Goal: Transaction & Acquisition: Download file/media

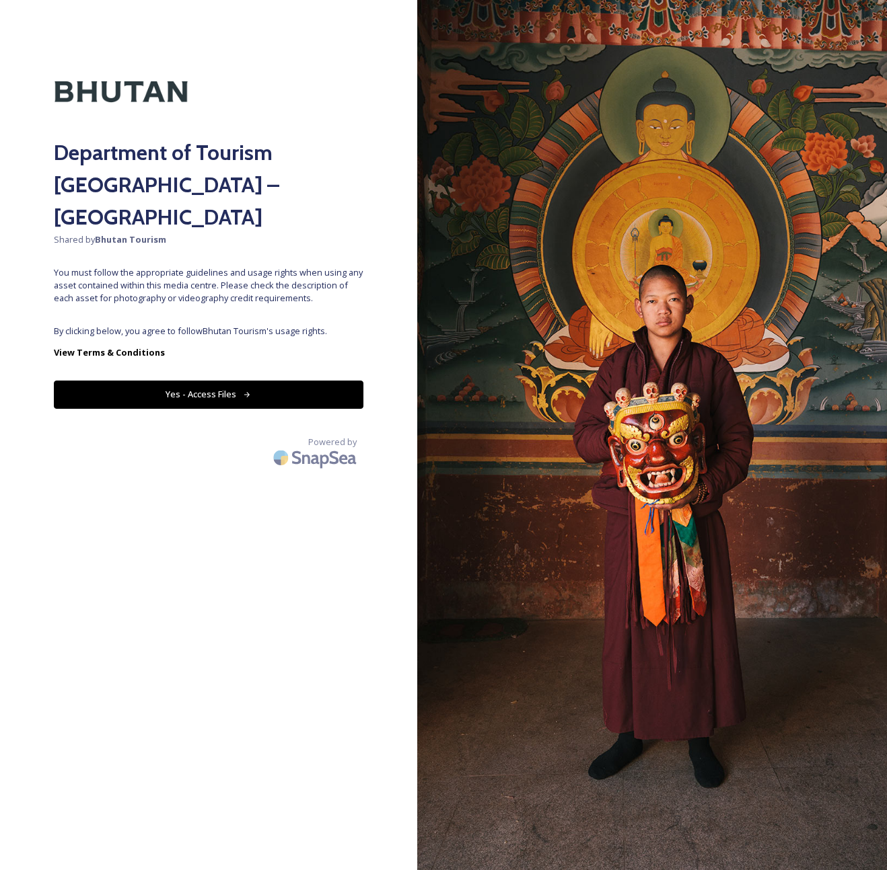
click at [270, 381] on button "Yes - Access Files" at bounding box center [208, 395] width 309 height 28
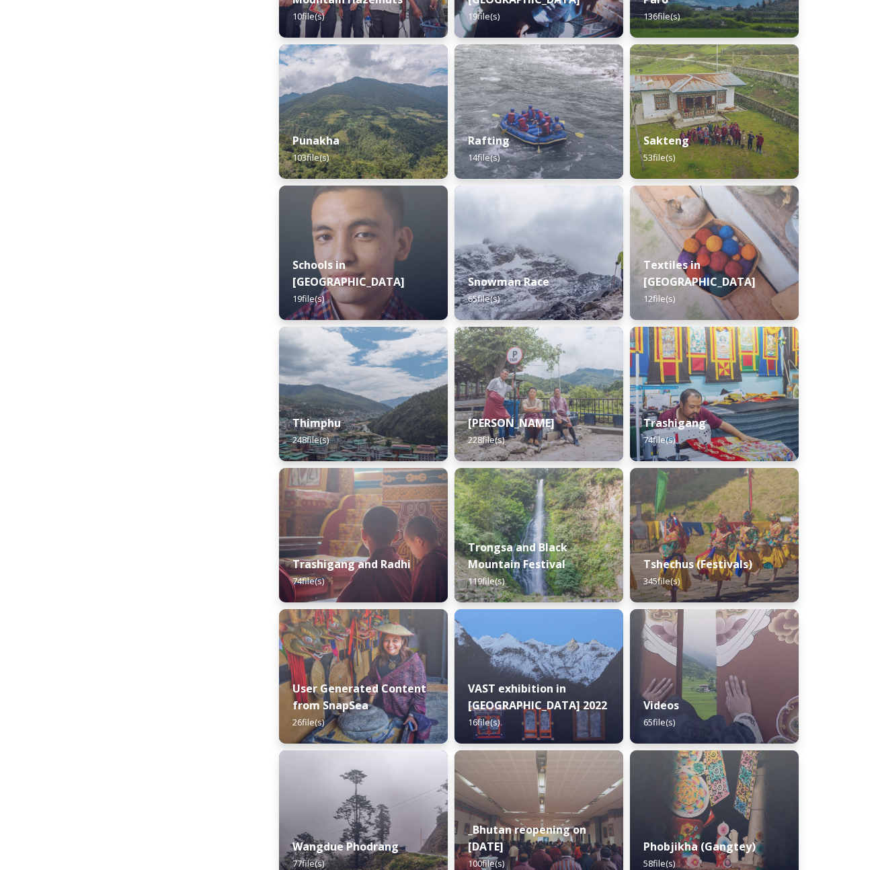
scroll to position [1302, 0]
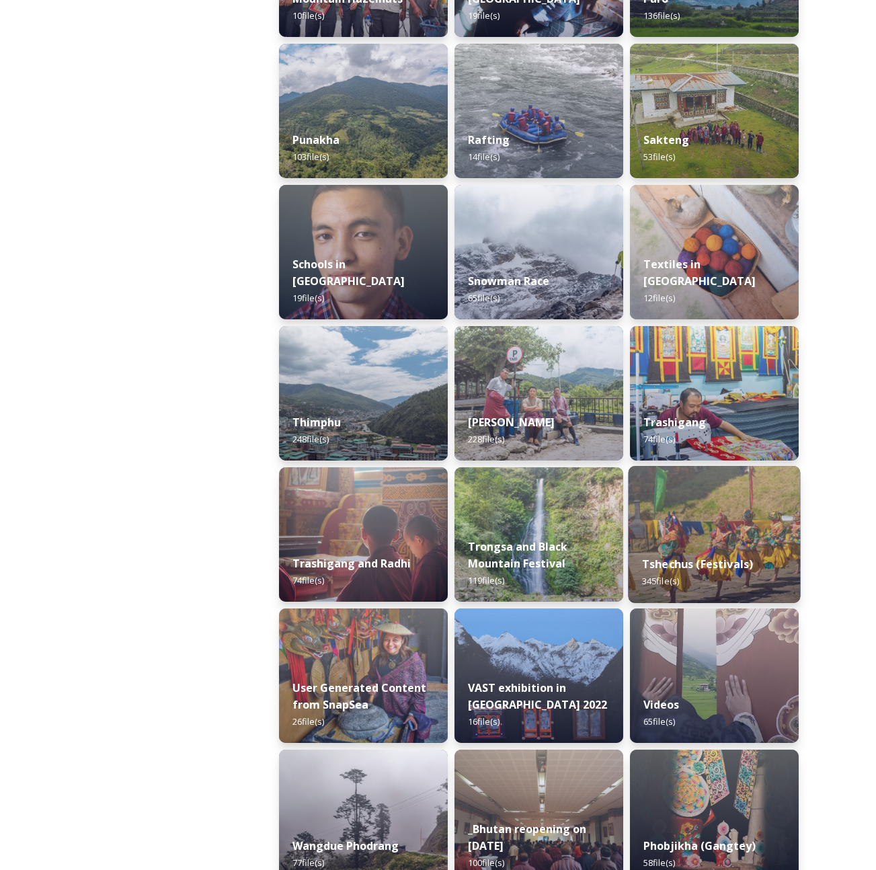
click at [714, 549] on div "Tshechus (Festivals) 345 file(s)" at bounding box center [714, 572] width 172 height 61
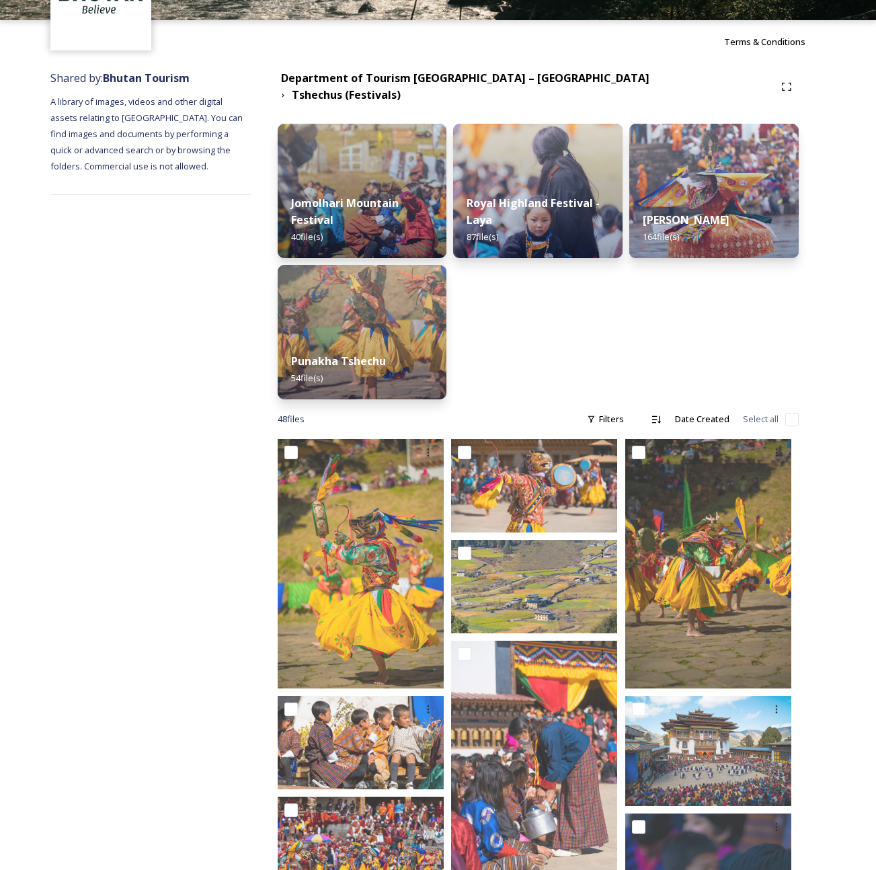
scroll to position [102, 0]
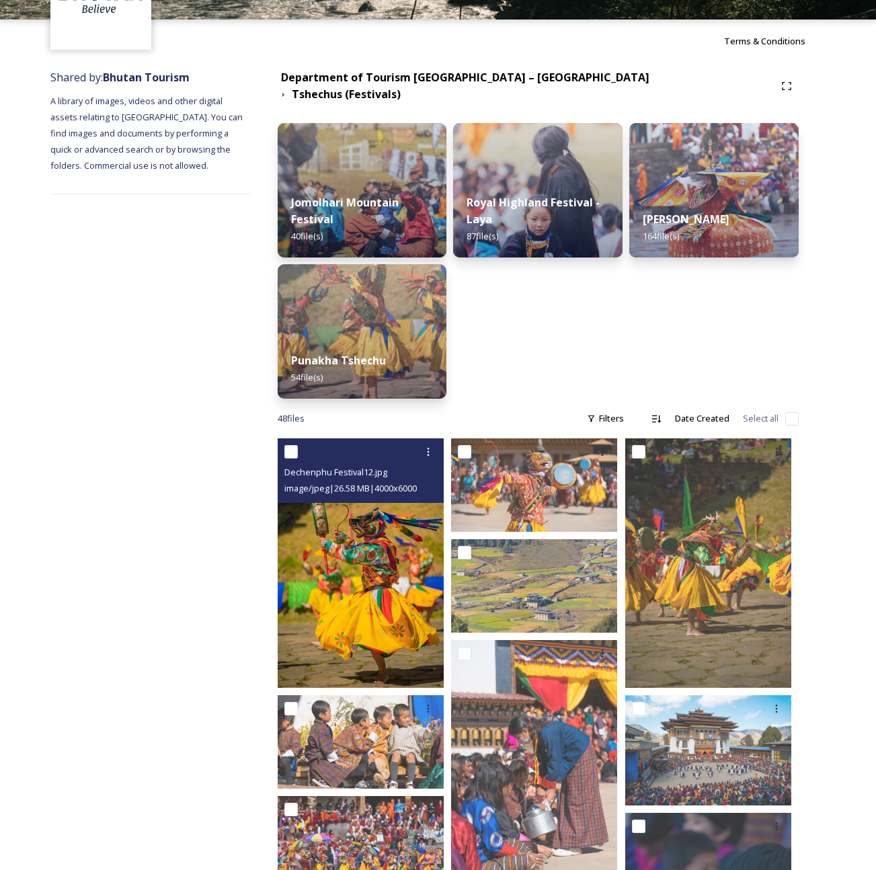
click at [348, 557] on img at bounding box center [361, 564] width 166 height 250
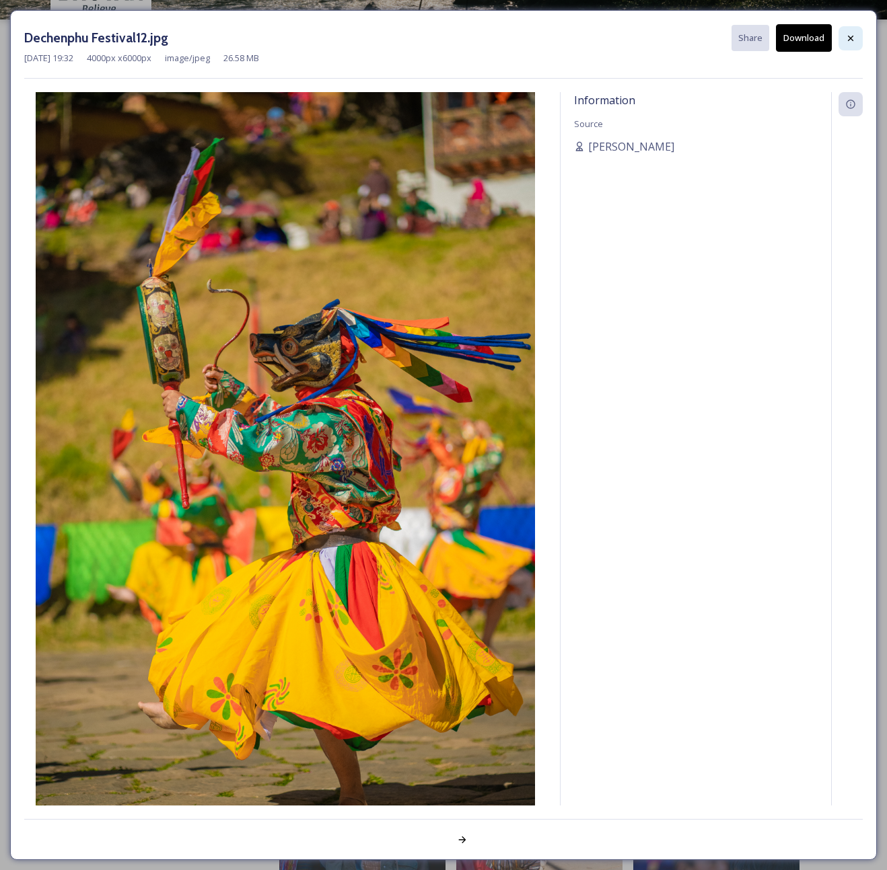
click at [852, 38] on icon at bounding box center [850, 38] width 11 height 11
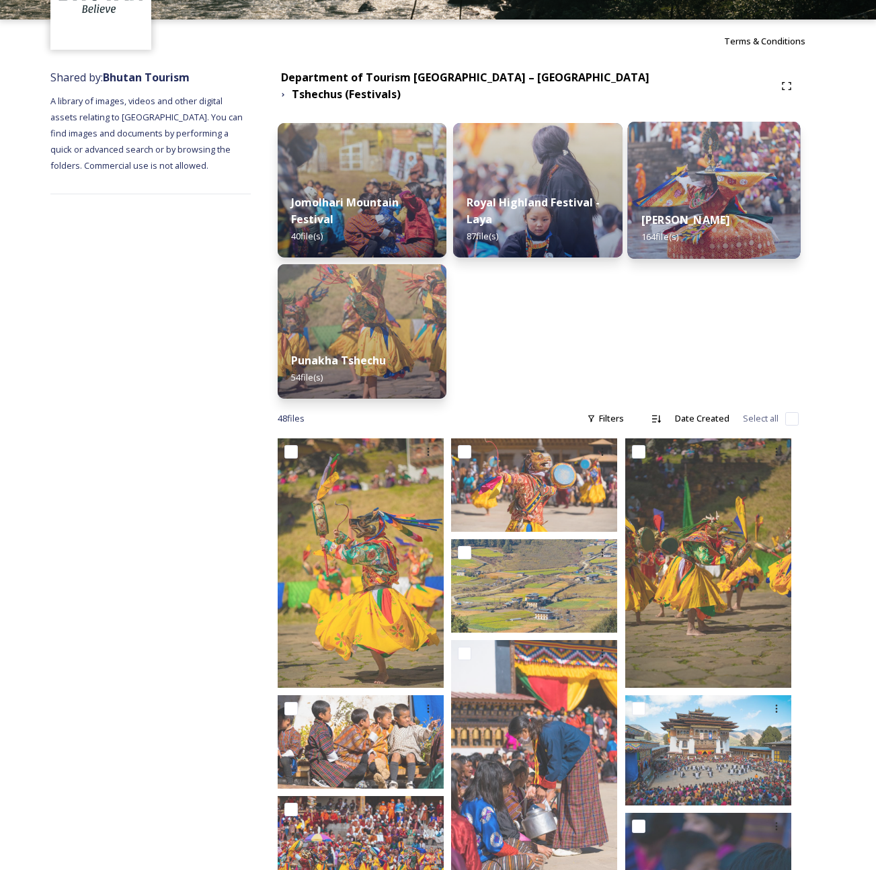
click at [712, 198] on div "Thimphu Tshechu 164 file(s)" at bounding box center [714, 228] width 173 height 61
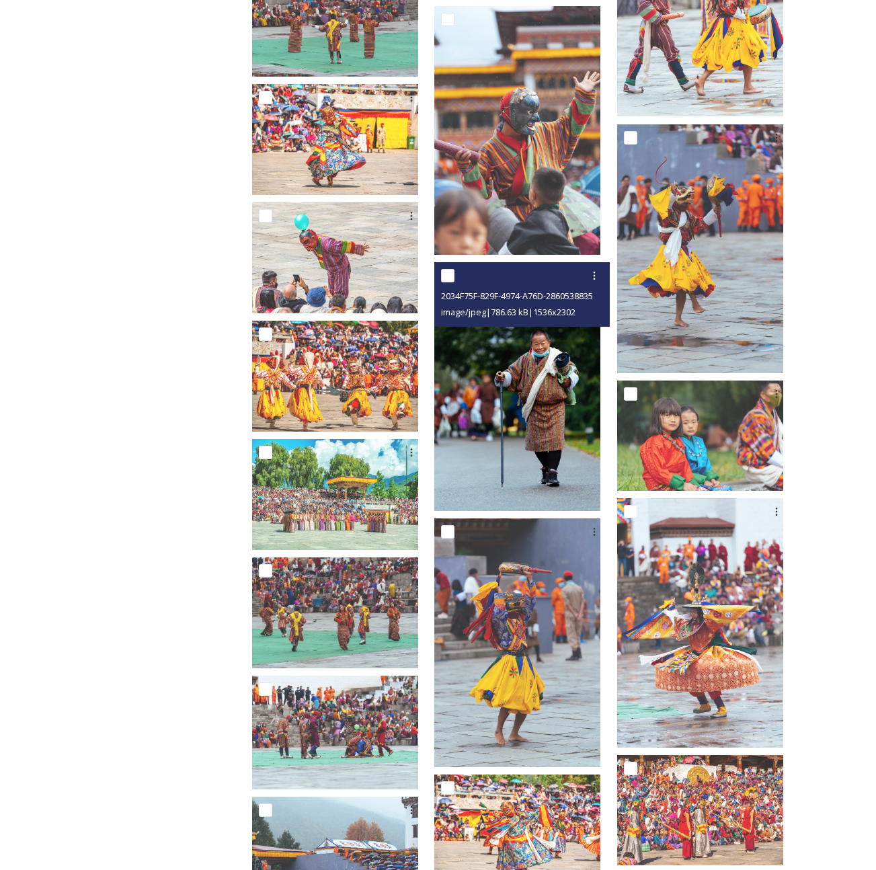
scroll to position [1049, 0]
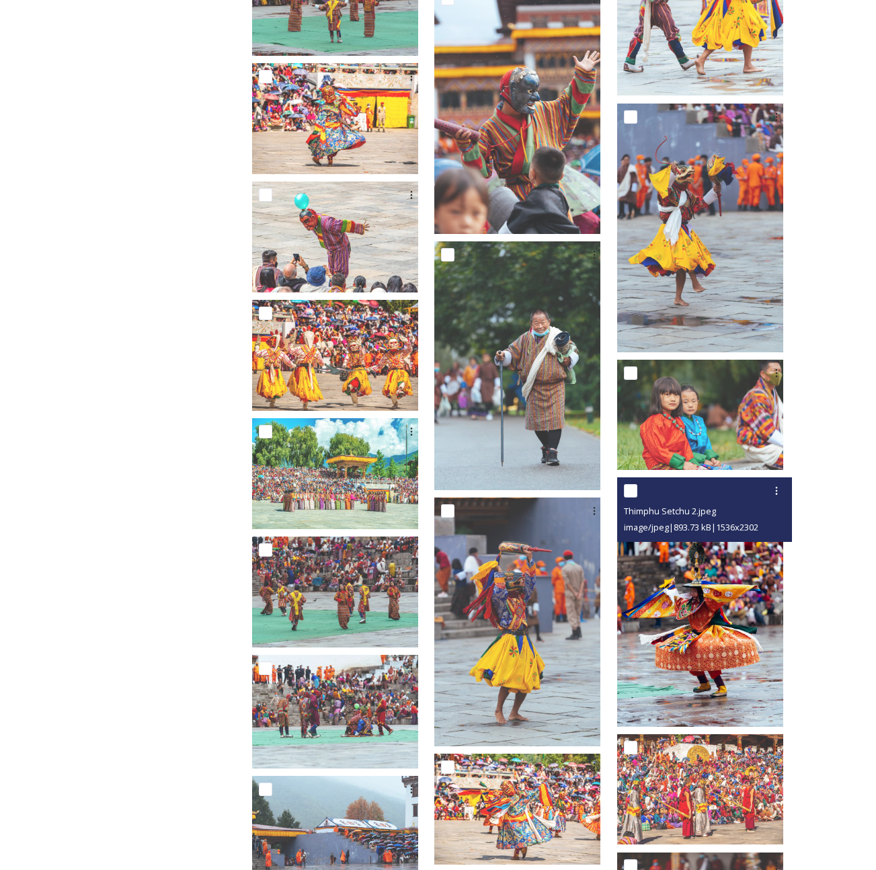
click at [701, 640] on img at bounding box center [700, 602] width 166 height 249
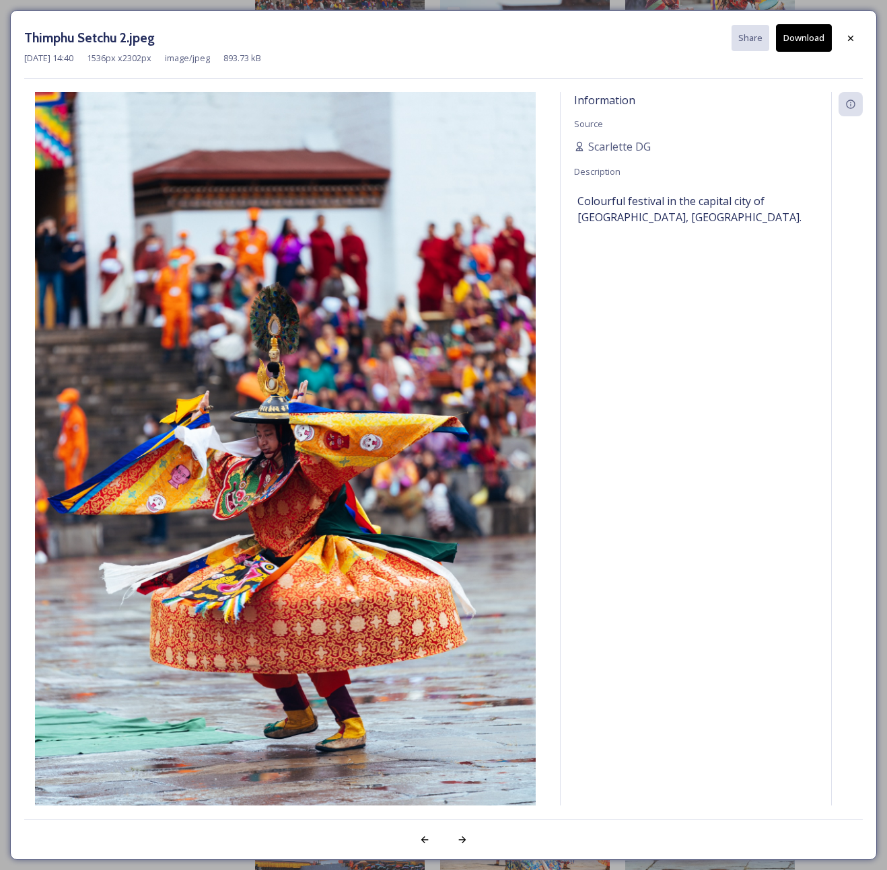
click at [818, 38] on button "Download" at bounding box center [804, 38] width 56 height 28
click at [853, 38] on icon at bounding box center [850, 38] width 11 height 11
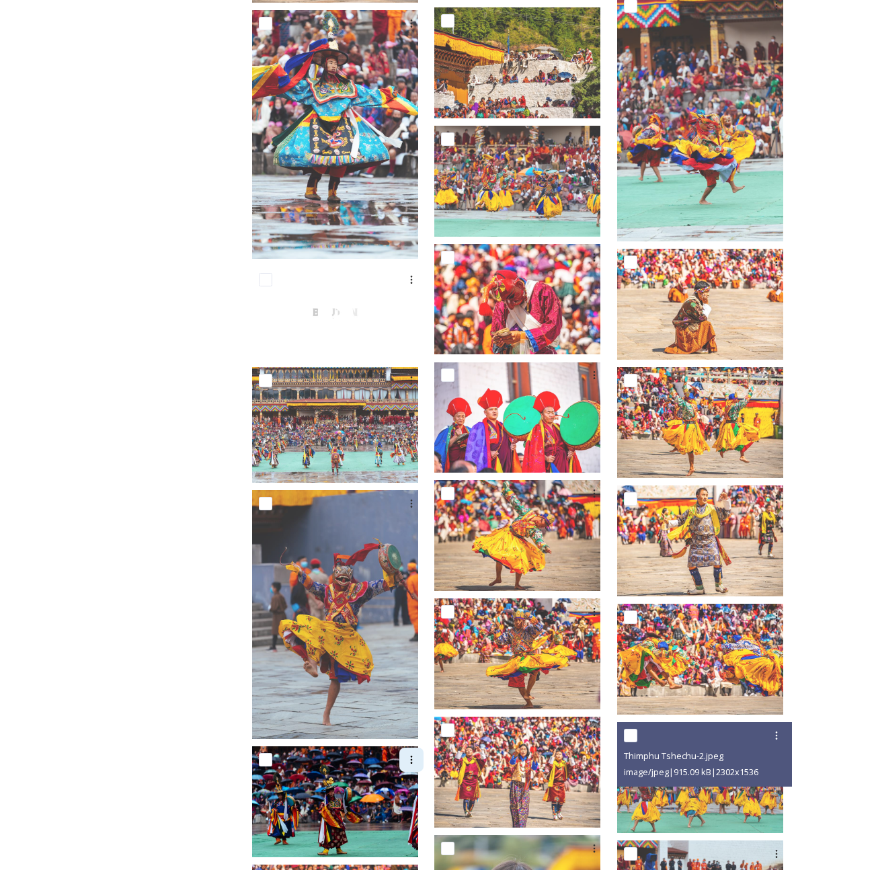
scroll to position [2305, 0]
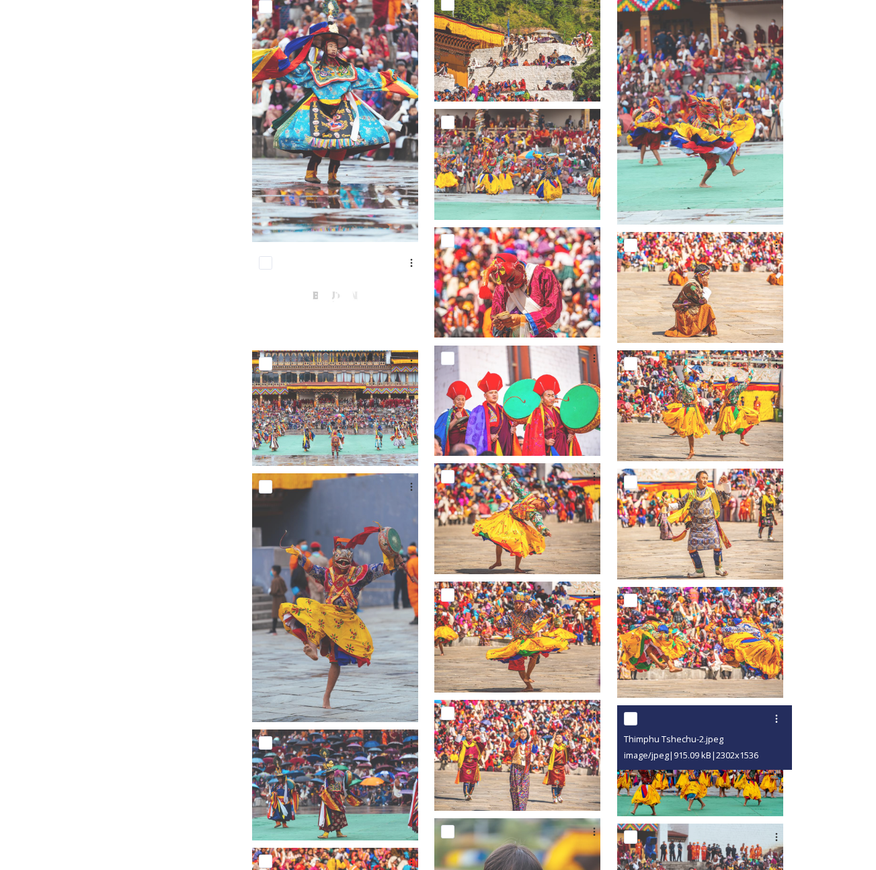
click at [691, 774] on img at bounding box center [700, 761] width 166 height 111
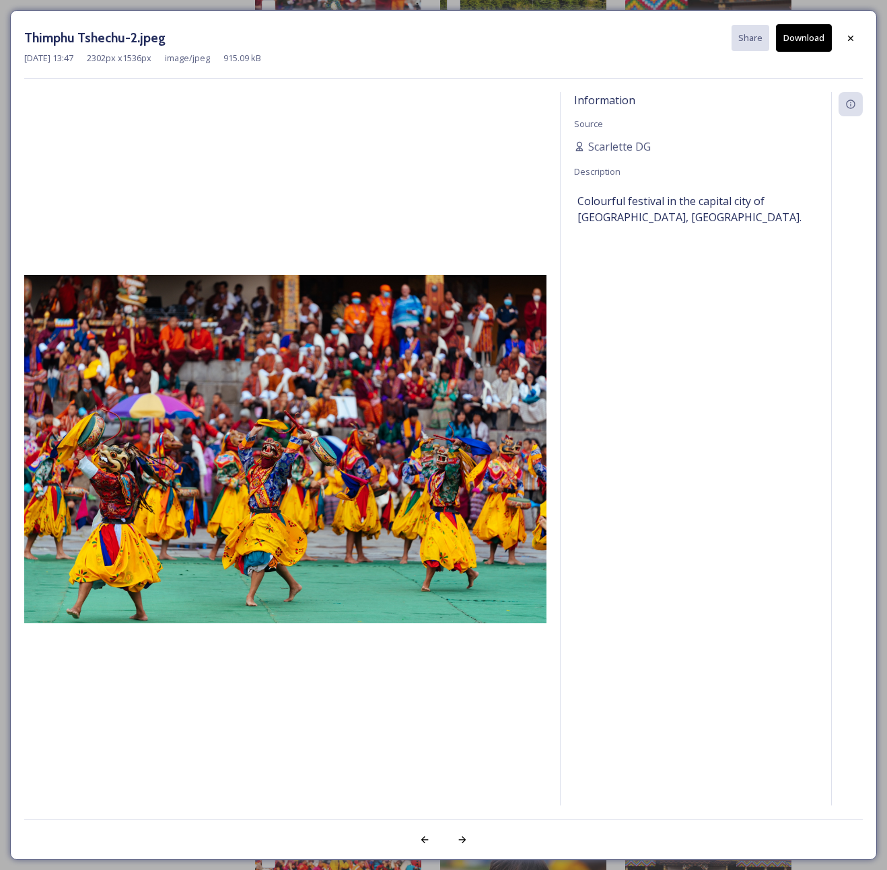
click at [810, 39] on button "Download" at bounding box center [804, 38] width 56 height 28
click at [854, 41] on icon at bounding box center [850, 38] width 11 height 11
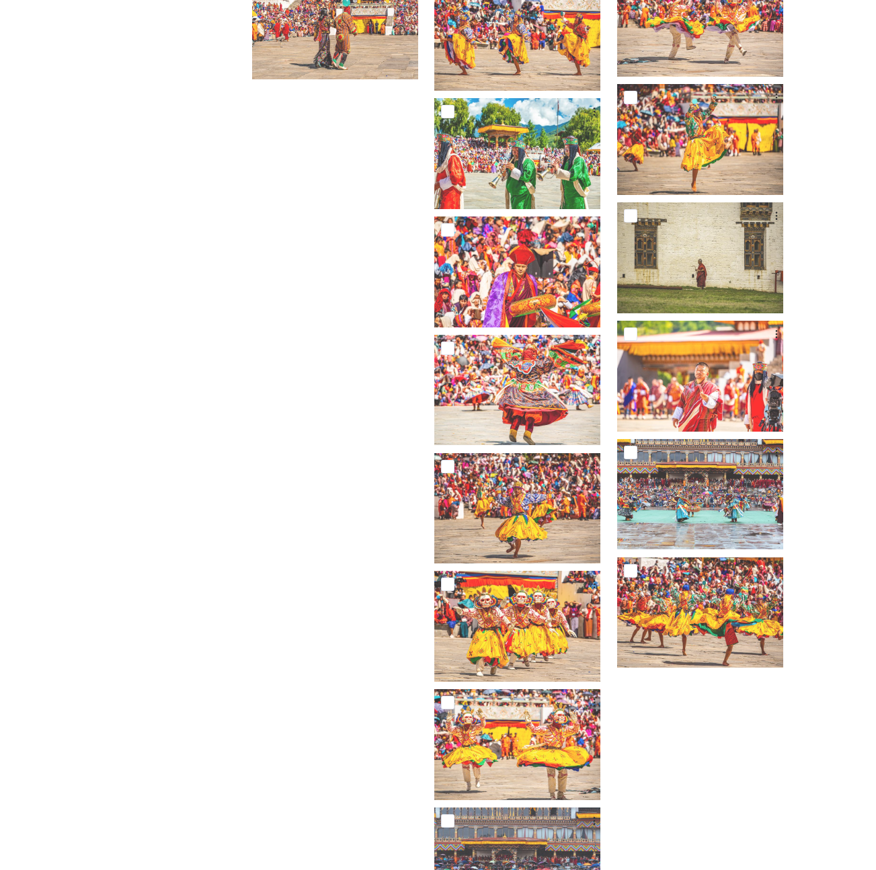
scroll to position [7569, 0]
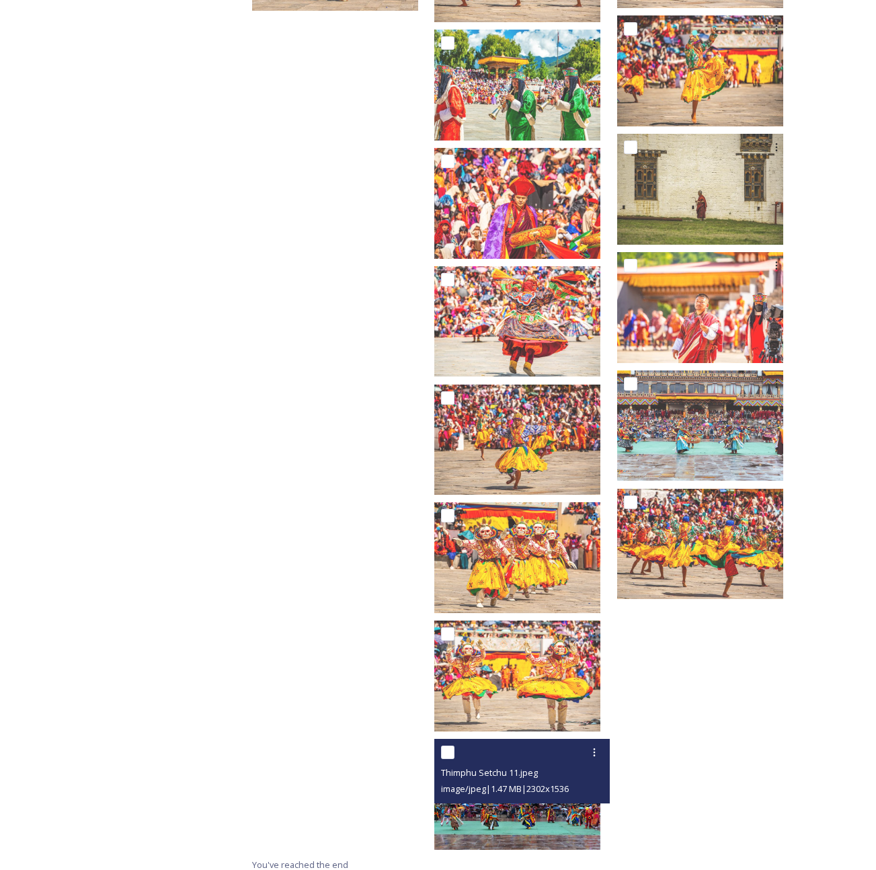
click at [556, 794] on div "Thimphu Setchu 11.jpeg image/jpeg | 1.47 MB | 2302 x 1536" at bounding box center [522, 771] width 175 height 65
click at [560, 804] on img at bounding box center [518, 794] width 166 height 111
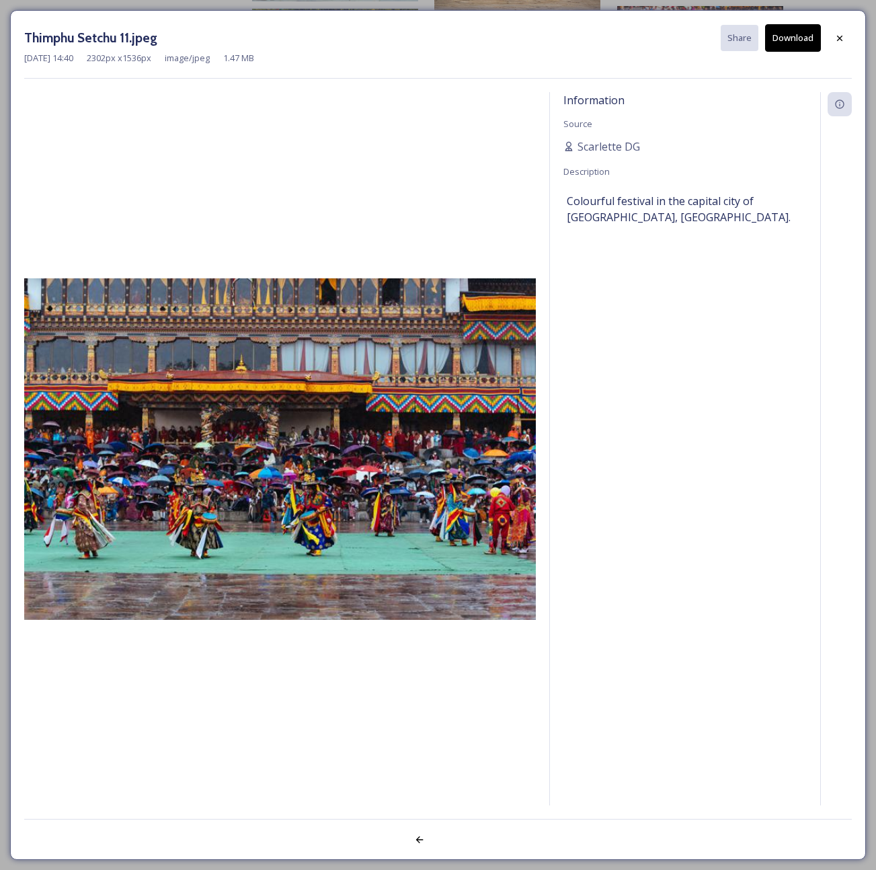
scroll to position [7451, 0]
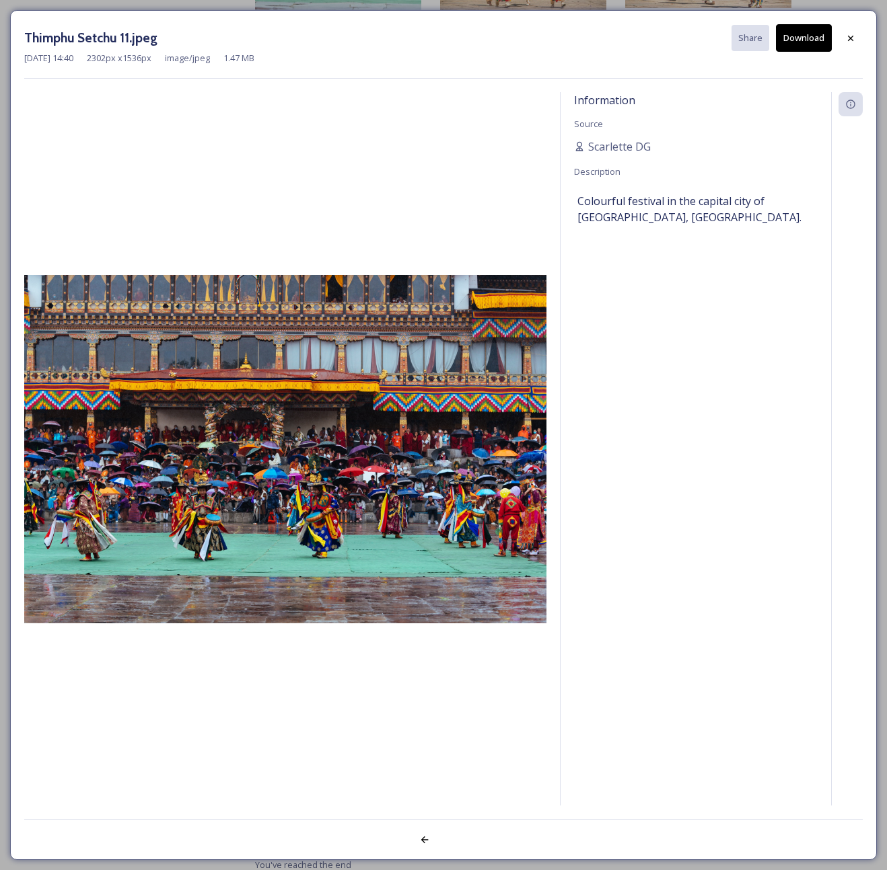
click at [812, 34] on button "Download" at bounding box center [804, 38] width 56 height 28
click at [848, 39] on icon at bounding box center [850, 38] width 11 height 11
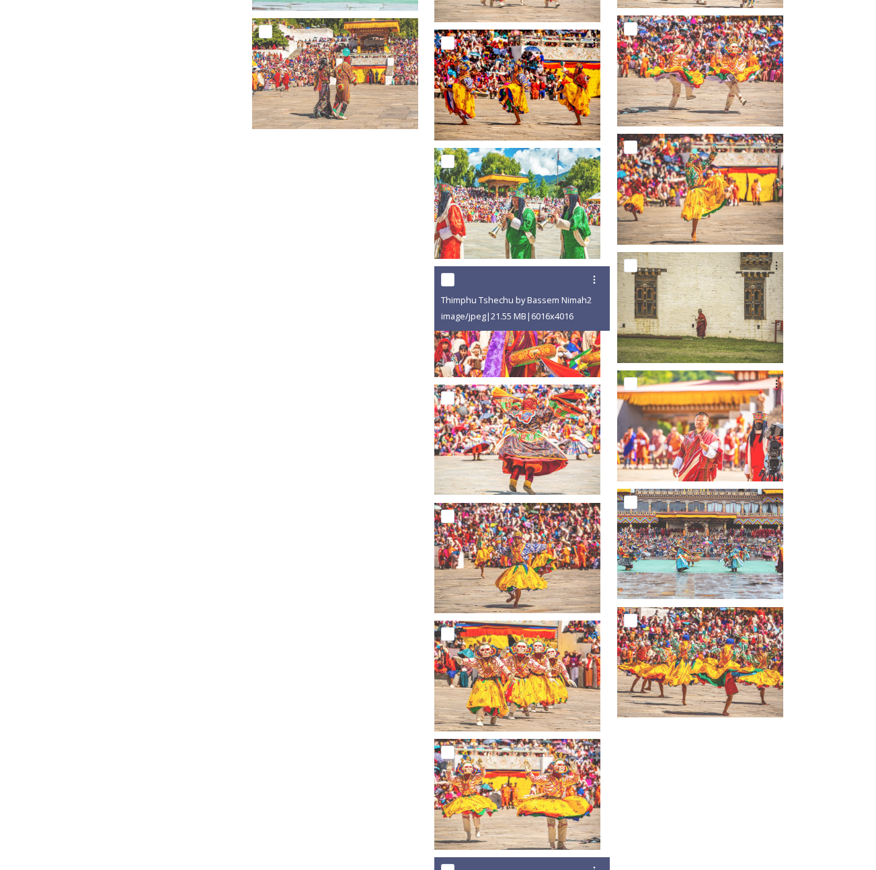
scroll to position [6591, 0]
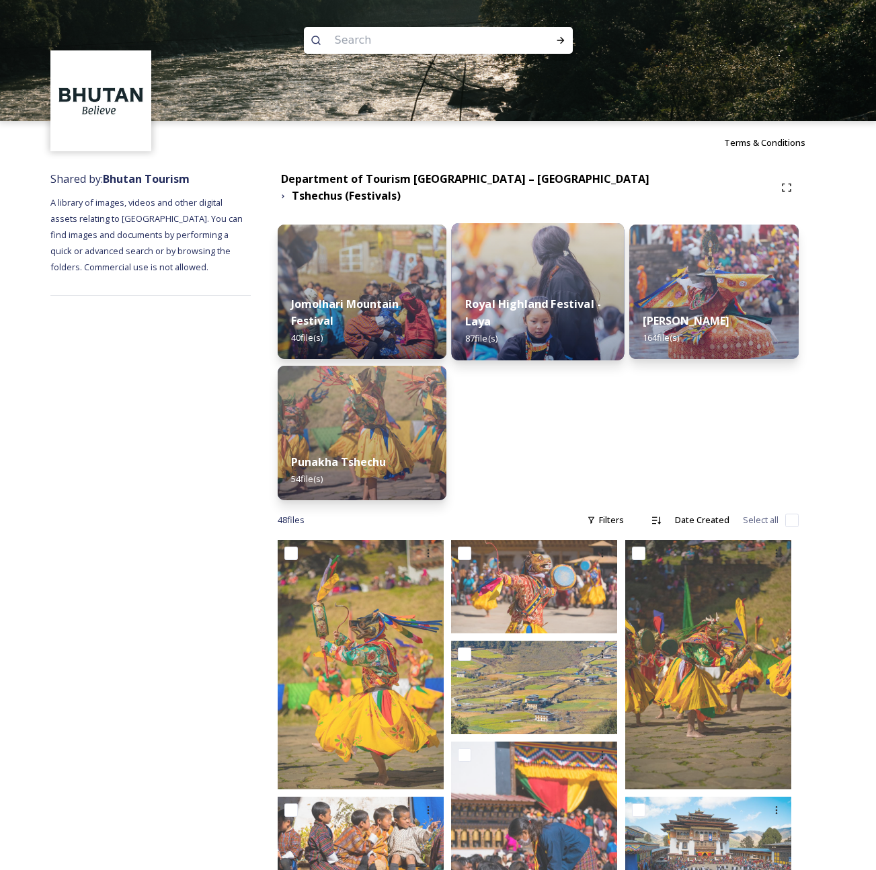
click at [529, 322] on div "Royal Highland Festival - Laya 87 file(s)" at bounding box center [538, 322] width 173 height 78
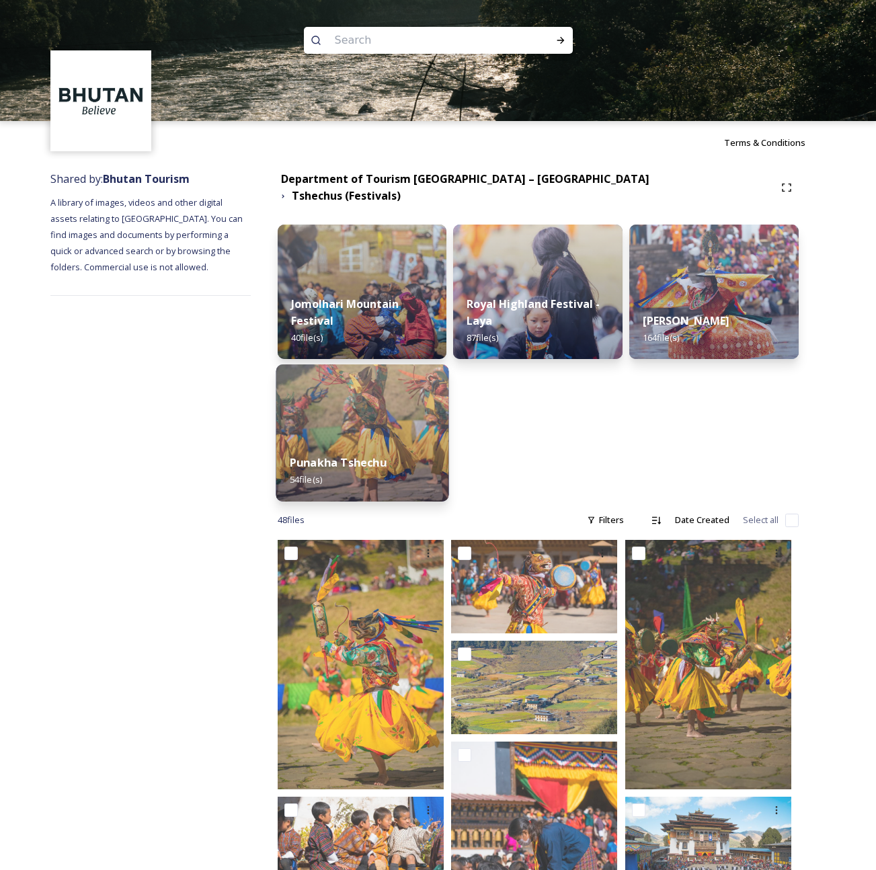
click at [349, 441] on div "Punakha Tshechu 54 file(s)" at bounding box center [362, 471] width 173 height 61
click at [348, 441] on div "Punakha Tshechu 54 file(s)" at bounding box center [362, 471] width 173 height 61
click at [383, 441] on div "Punakha Tshechu 54 file(s)" at bounding box center [362, 471] width 173 height 61
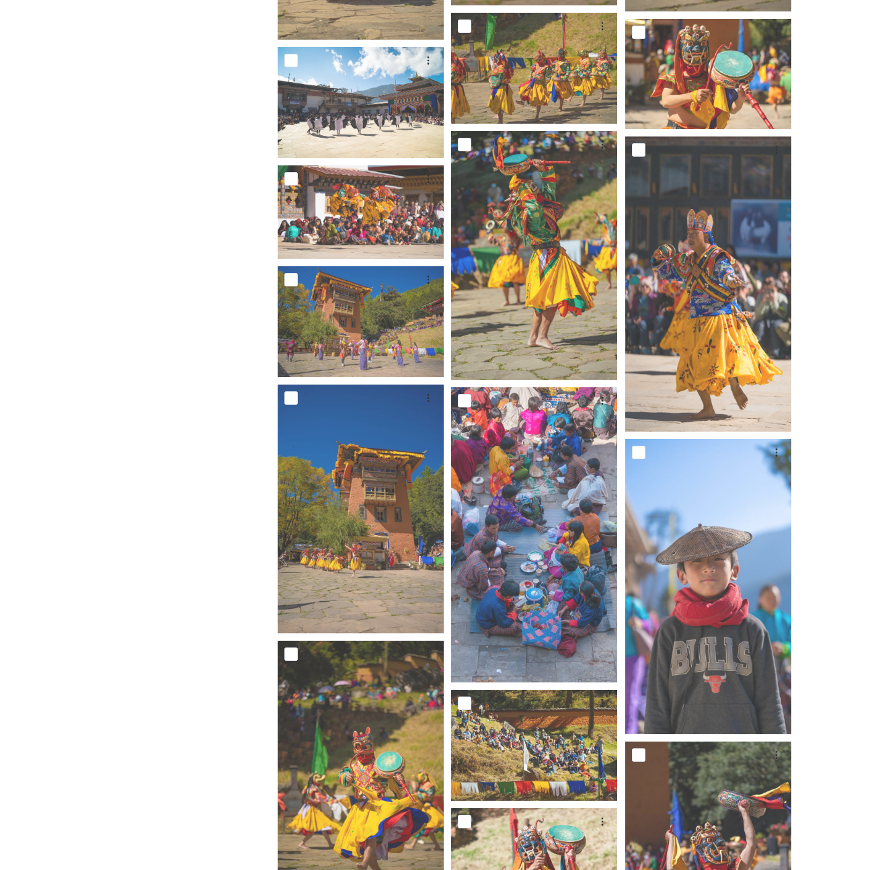
scroll to position [2616, 0]
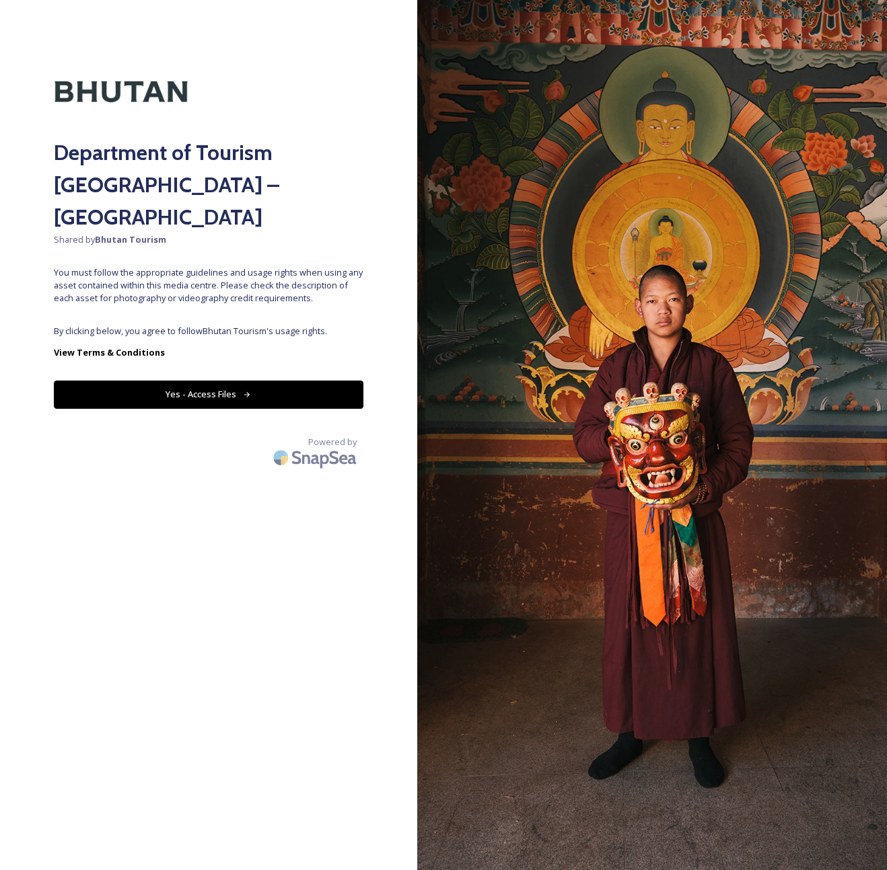
click at [244, 381] on button "Yes - Access Files" at bounding box center [208, 395] width 309 height 28
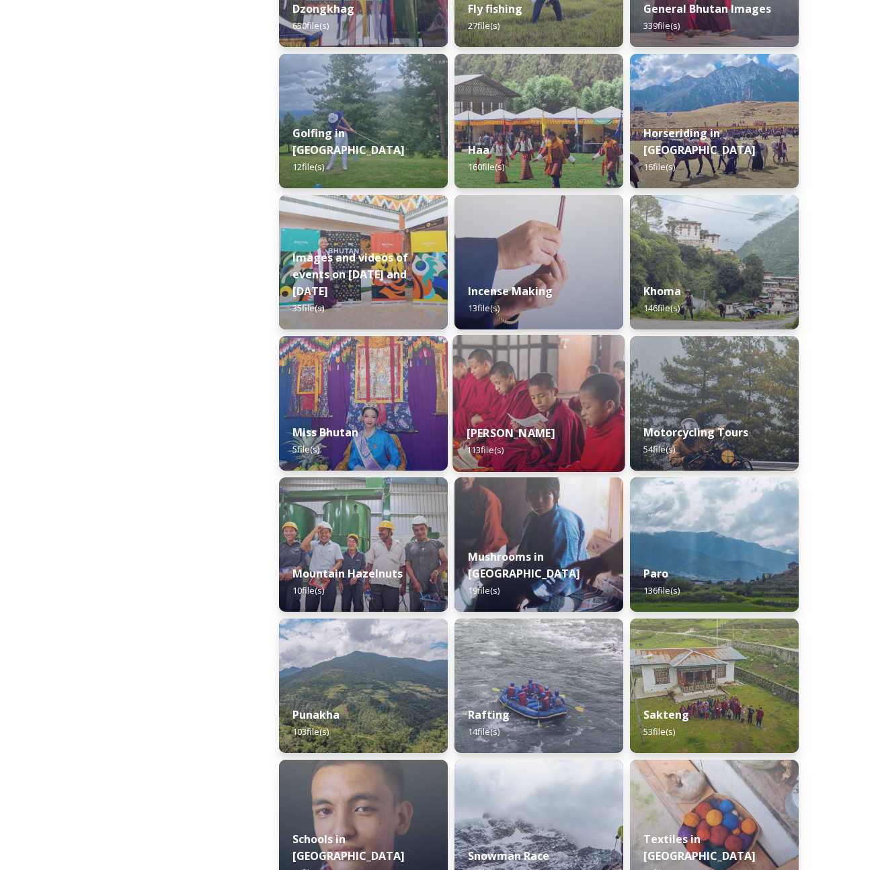
scroll to position [728, 0]
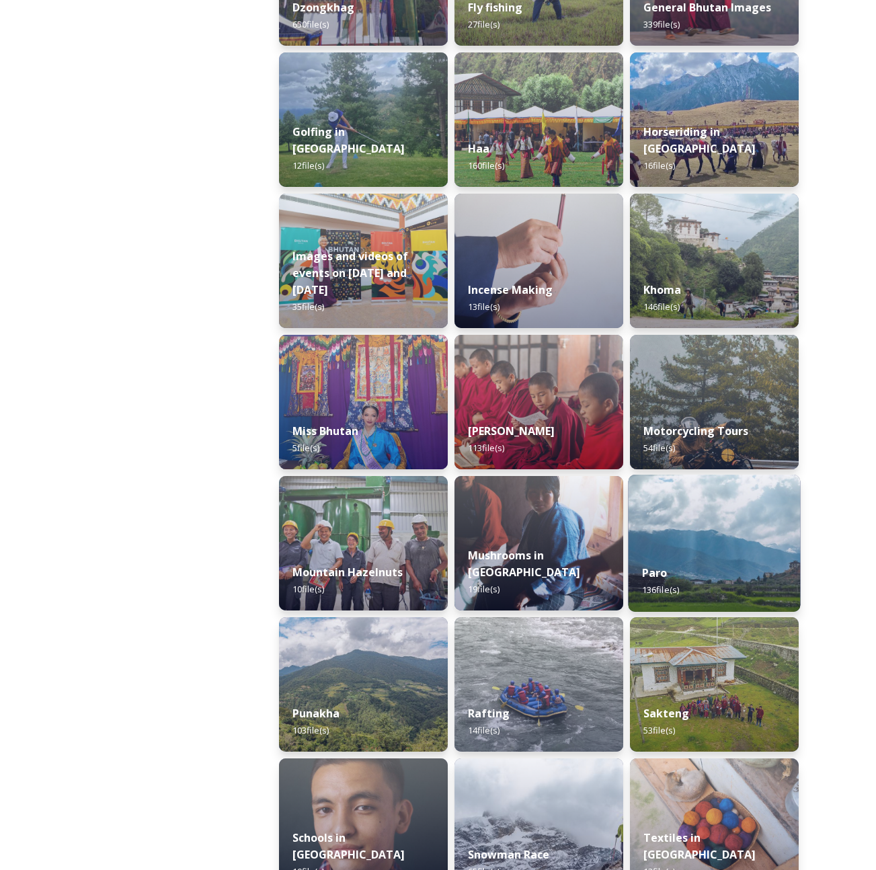
click at [706, 545] on img at bounding box center [714, 543] width 172 height 137
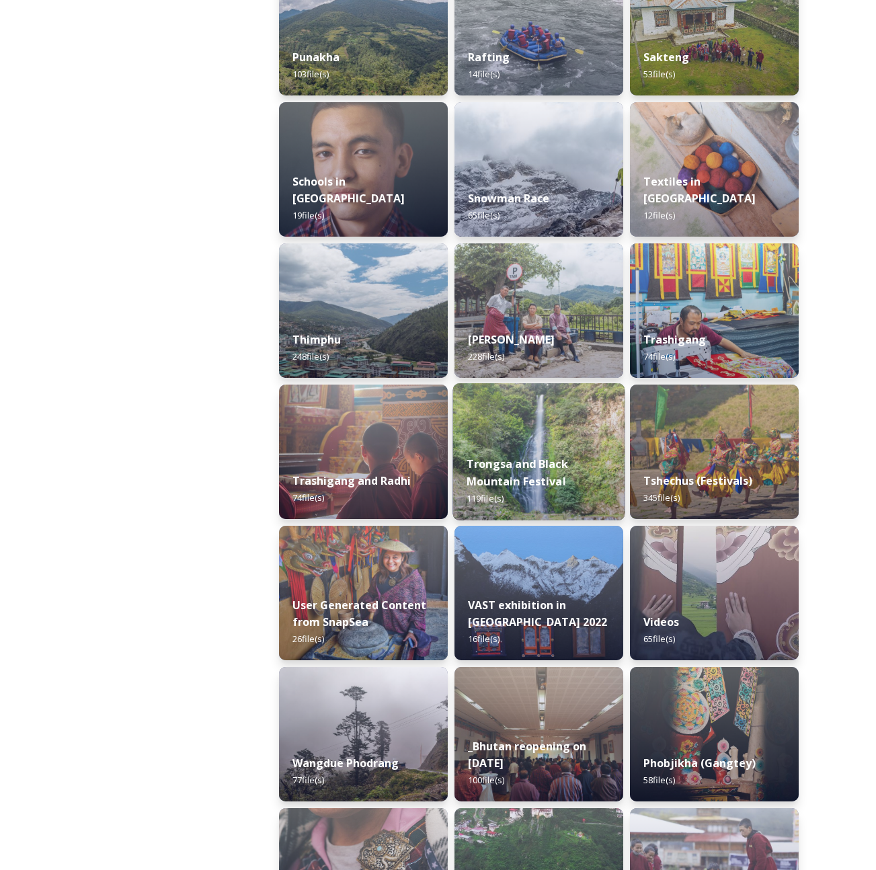
scroll to position [1371, 0]
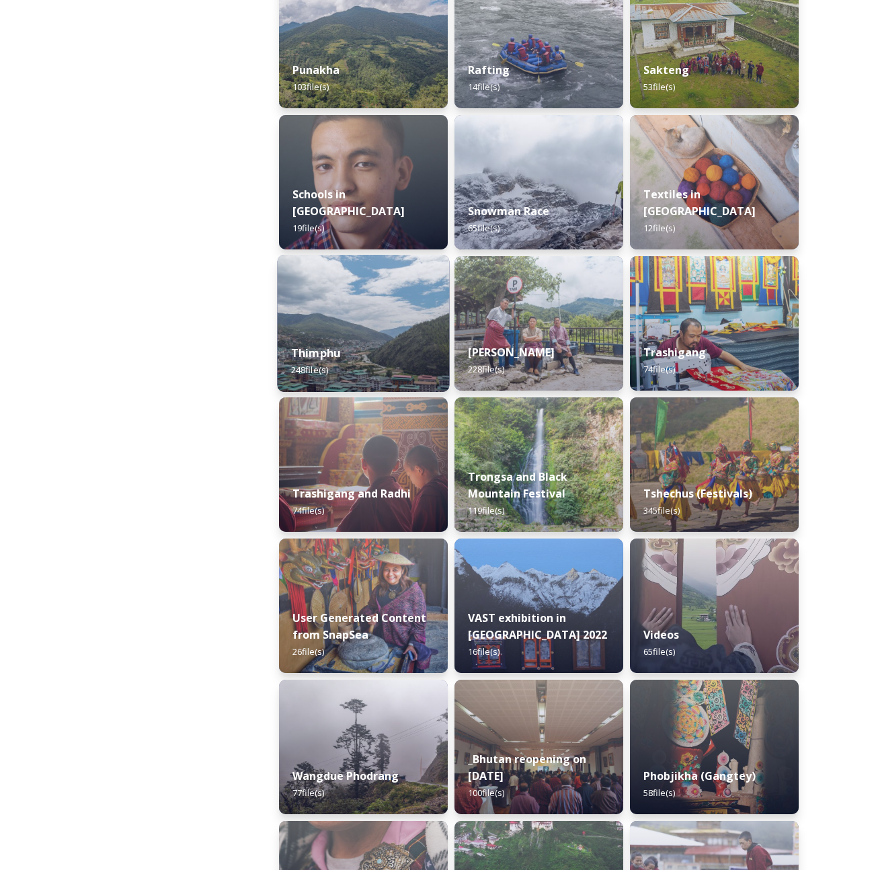
click at [373, 339] on div "Thimphu 248 file(s)" at bounding box center [363, 361] width 172 height 61
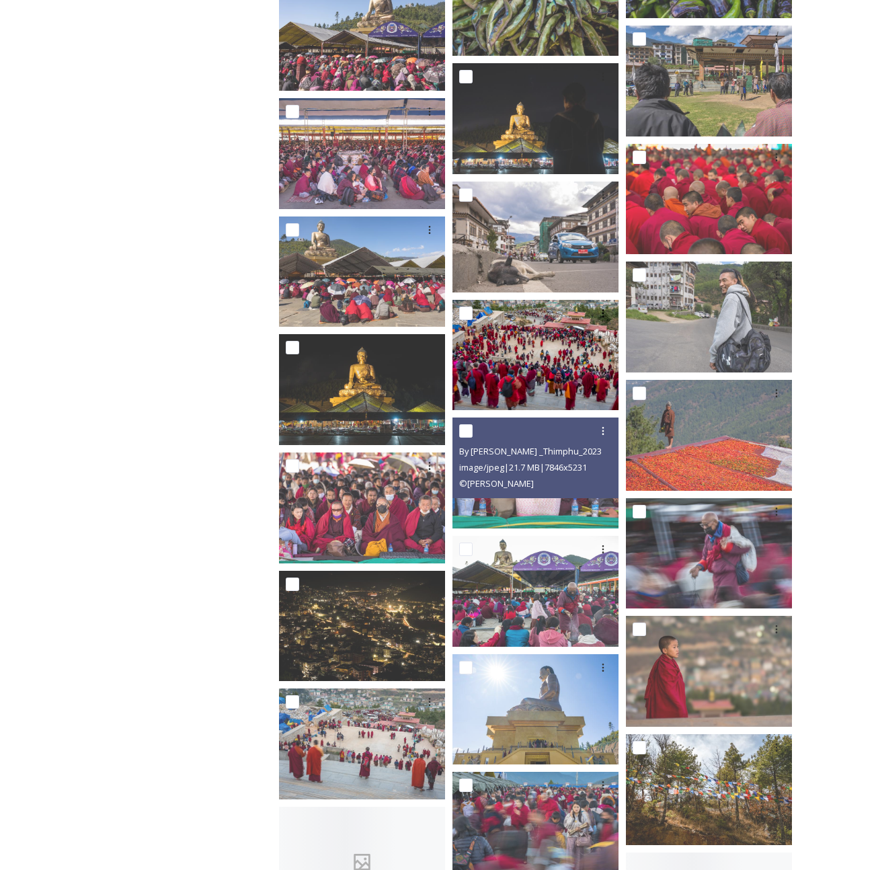
scroll to position [4013, 0]
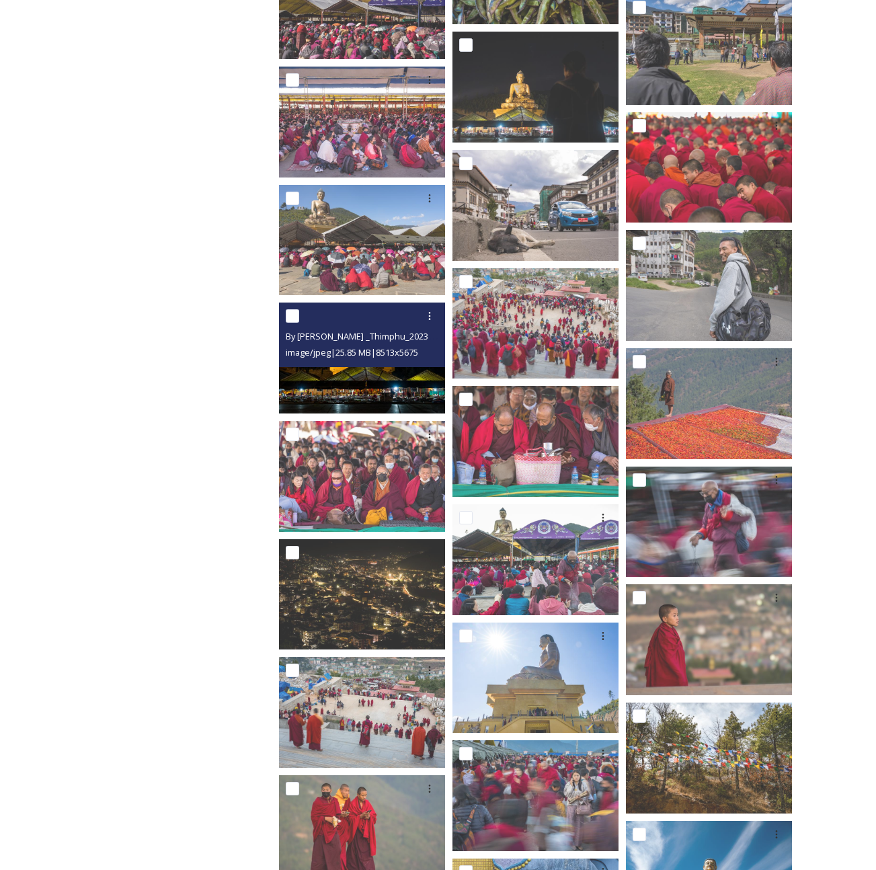
click at [399, 379] on img at bounding box center [362, 358] width 166 height 111
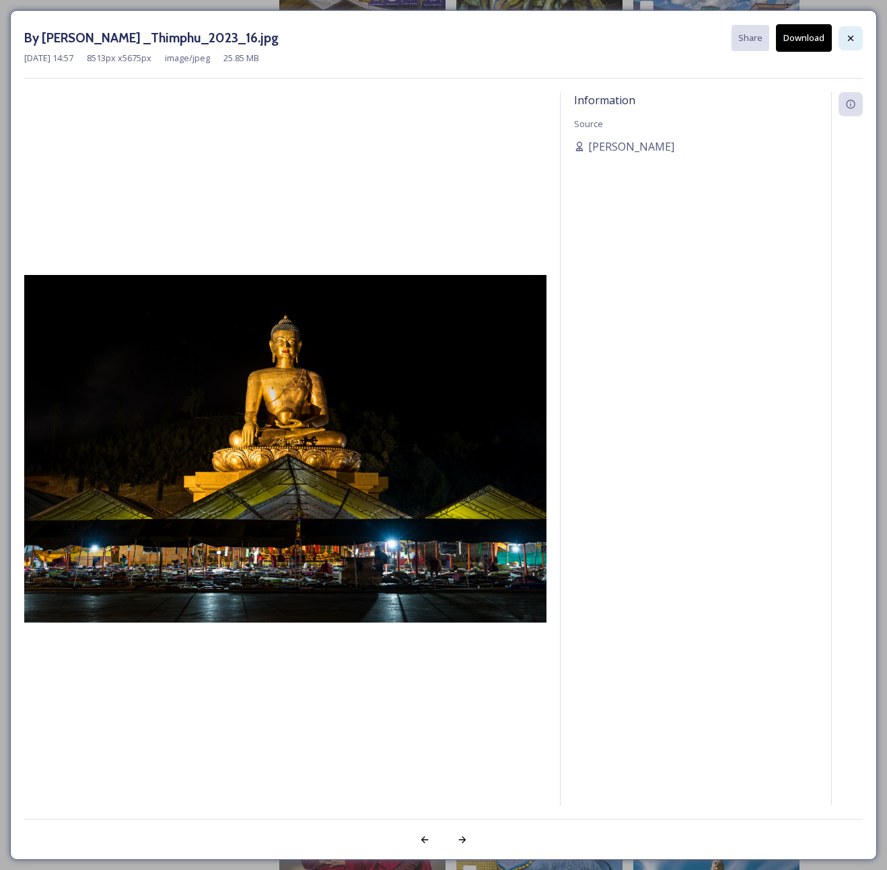
click at [848, 41] on icon at bounding box center [850, 38] width 11 height 11
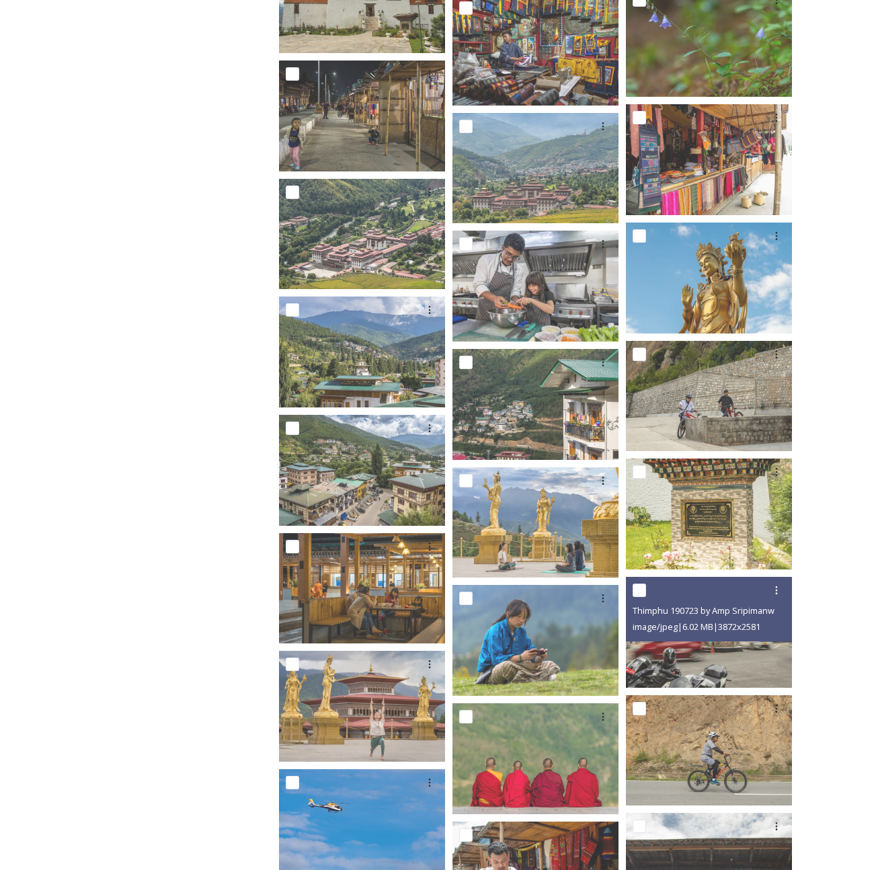
scroll to position [8691, 0]
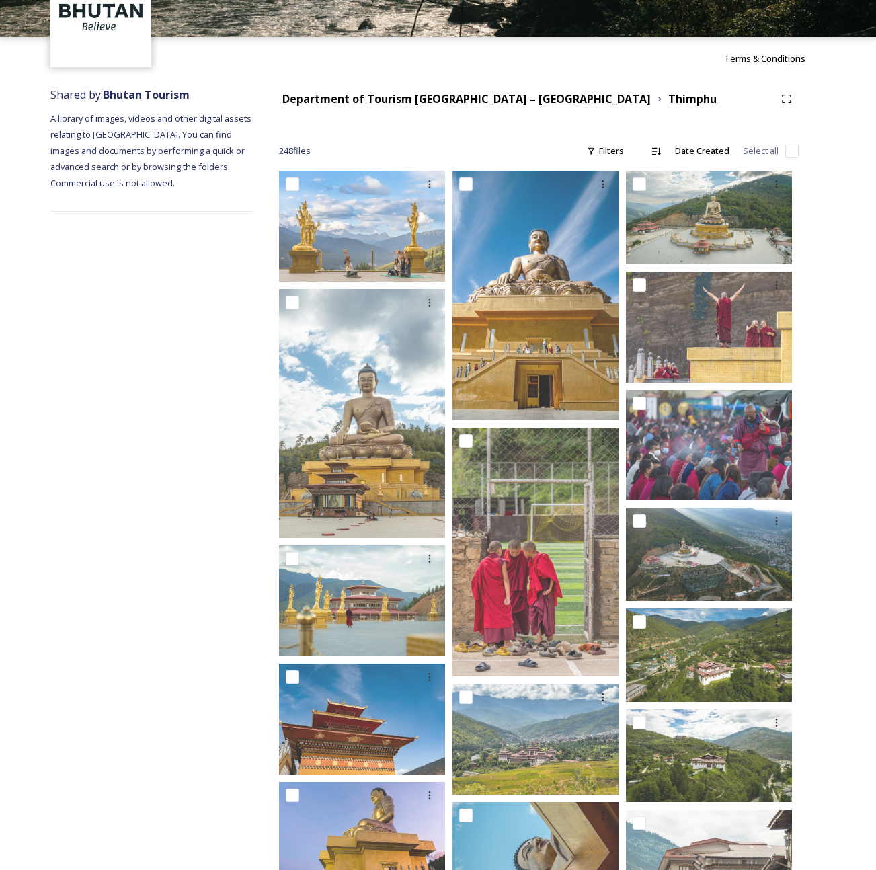
scroll to position [0, 0]
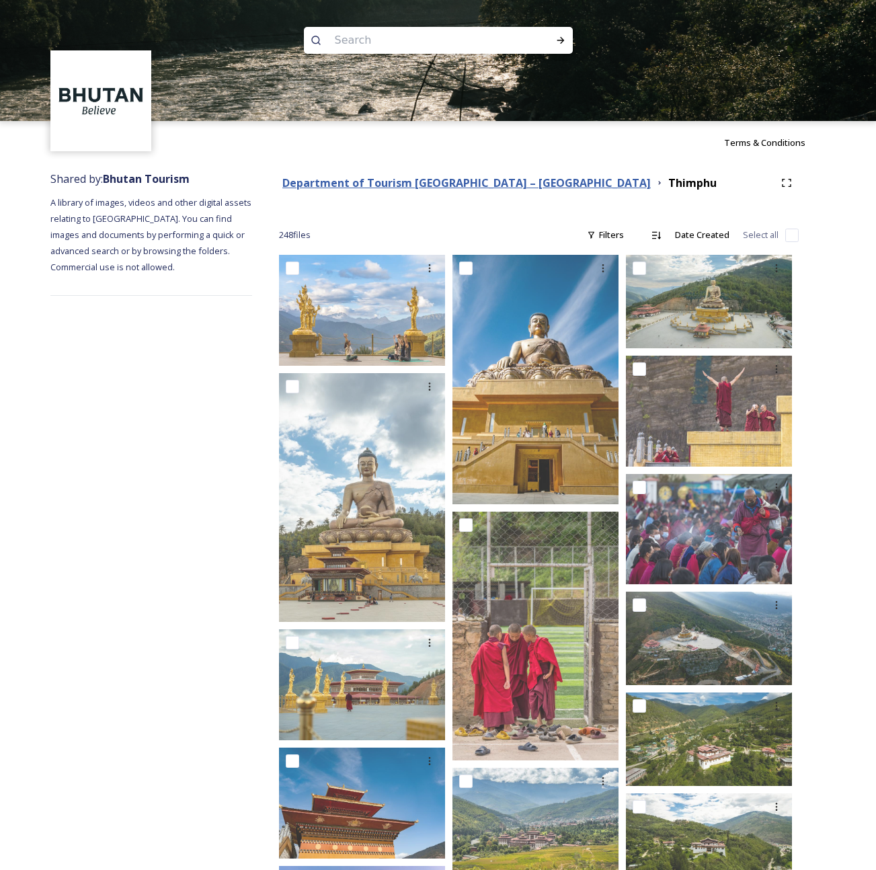
click at [418, 184] on strong "Department of Tourism [GEOGRAPHIC_DATA] – [GEOGRAPHIC_DATA]" at bounding box center [467, 183] width 369 height 15
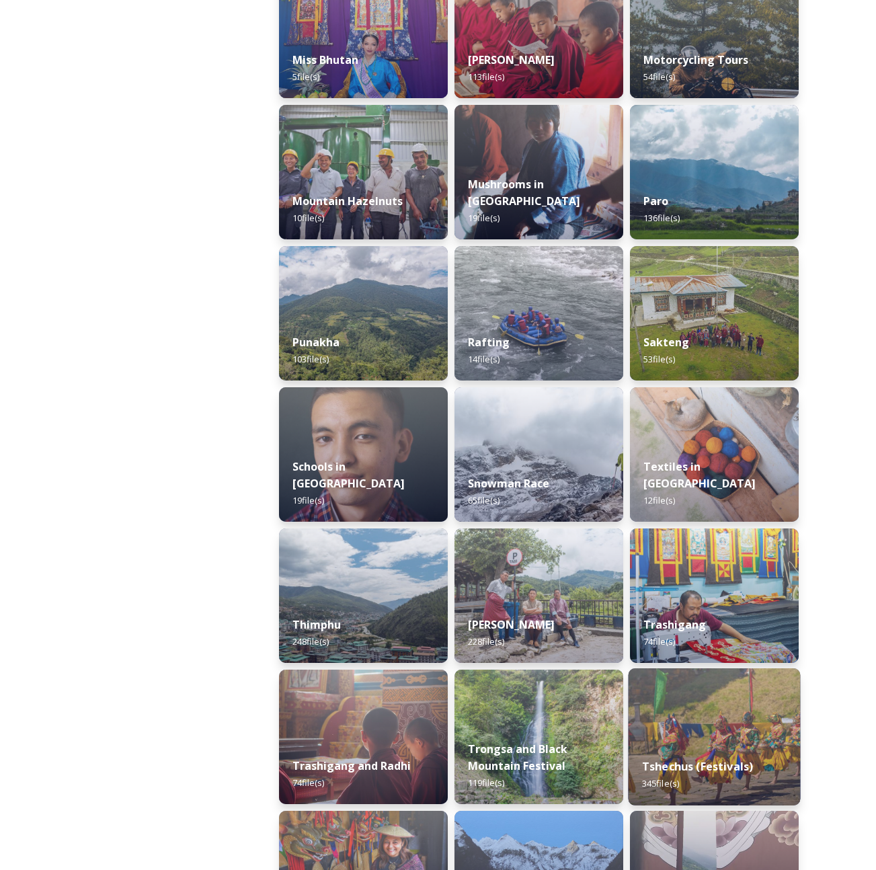
scroll to position [1106, 0]
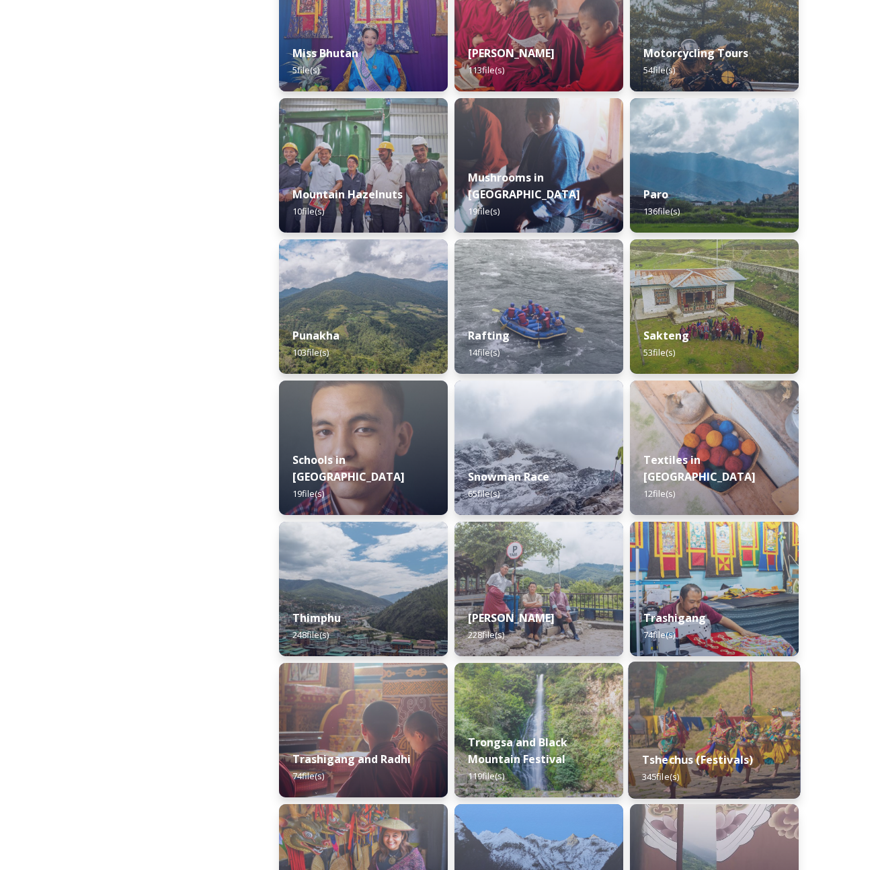
click at [695, 738] on div "Tshechus (Festivals) 345 file(s)" at bounding box center [714, 768] width 172 height 61
click at [724, 730] on img at bounding box center [714, 730] width 172 height 137
click at [730, 722] on img at bounding box center [714, 730] width 172 height 137
click at [709, 736] on img at bounding box center [714, 730] width 172 height 137
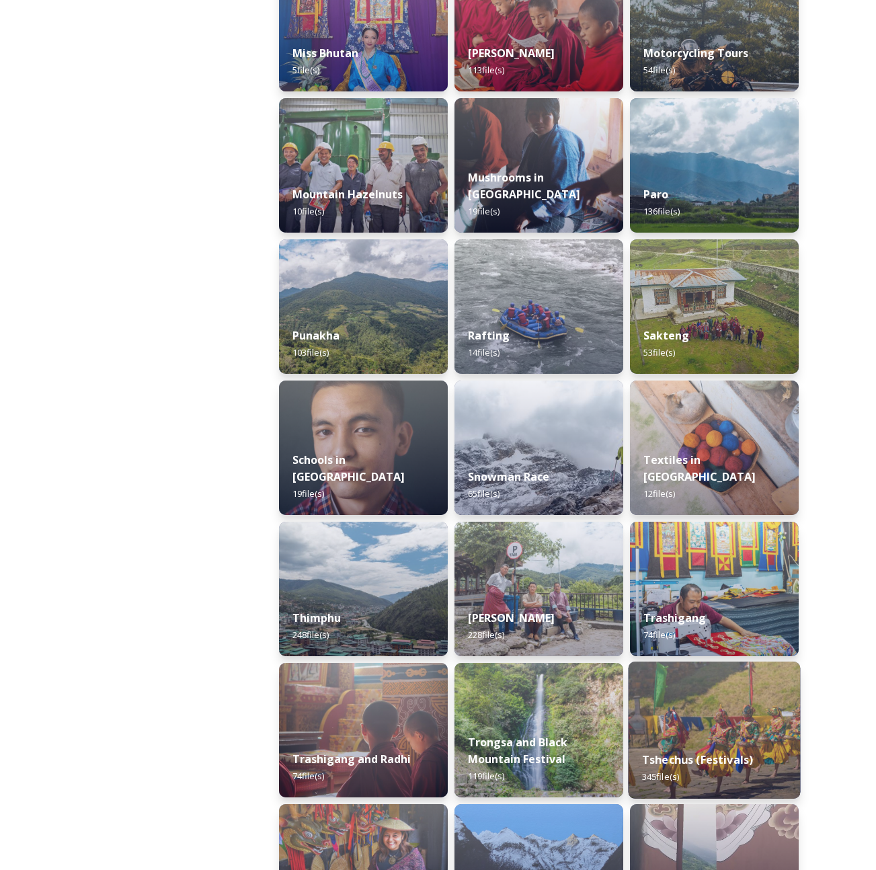
click at [706, 739] on div "Tshechus (Festivals) 345 file(s)" at bounding box center [714, 768] width 172 height 61
click at [771, 727] on img at bounding box center [714, 730] width 172 height 137
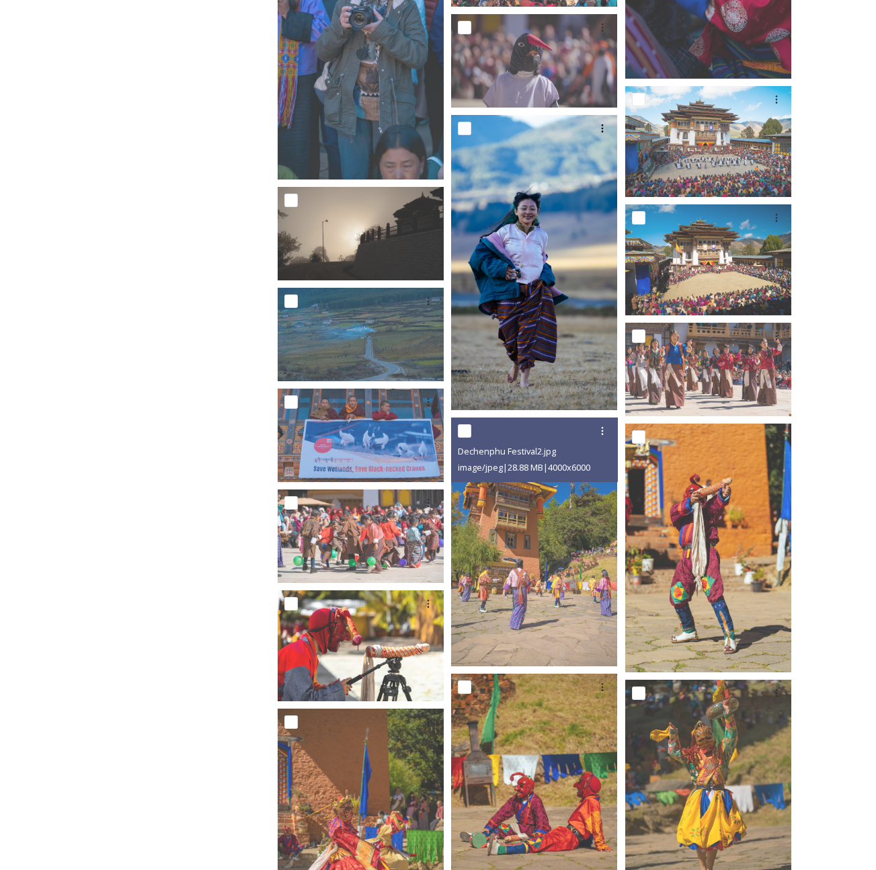
scroll to position [1180, 0]
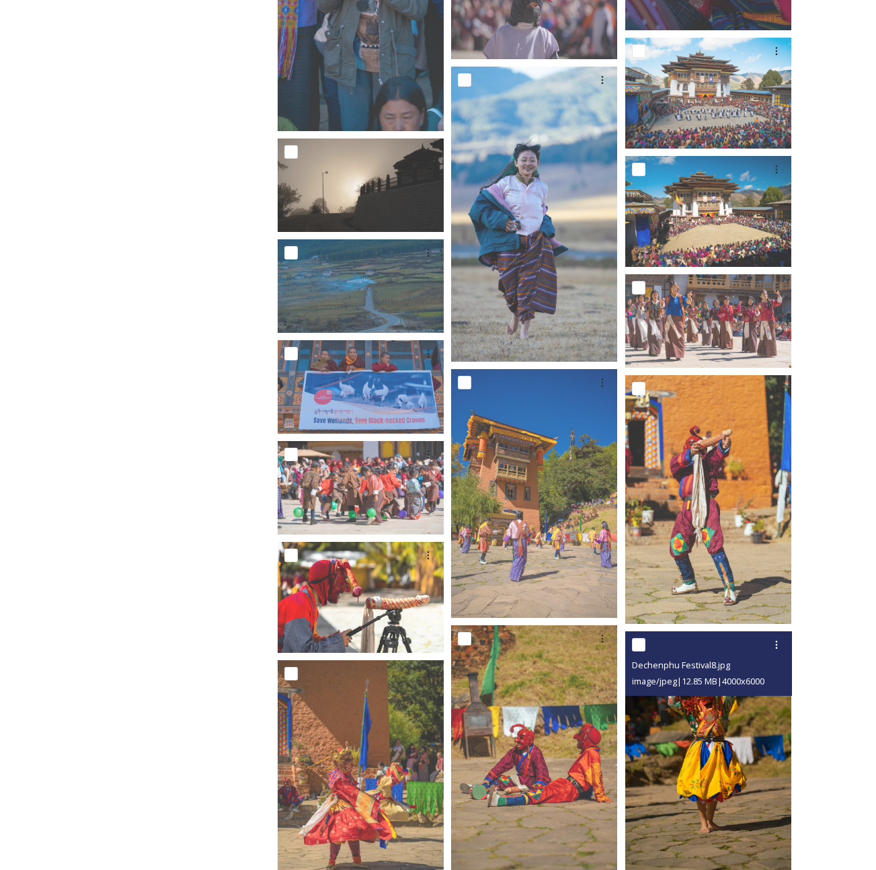
click at [716, 782] on img at bounding box center [709, 757] width 166 height 250
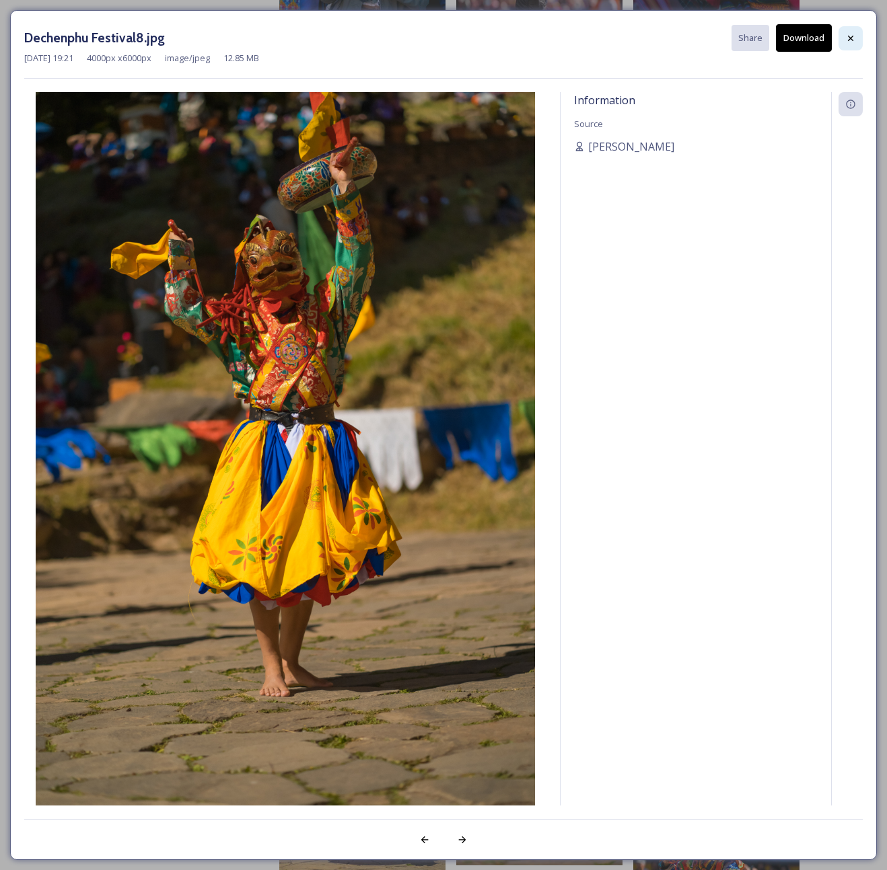
click at [845, 43] on icon at bounding box center [850, 38] width 11 height 11
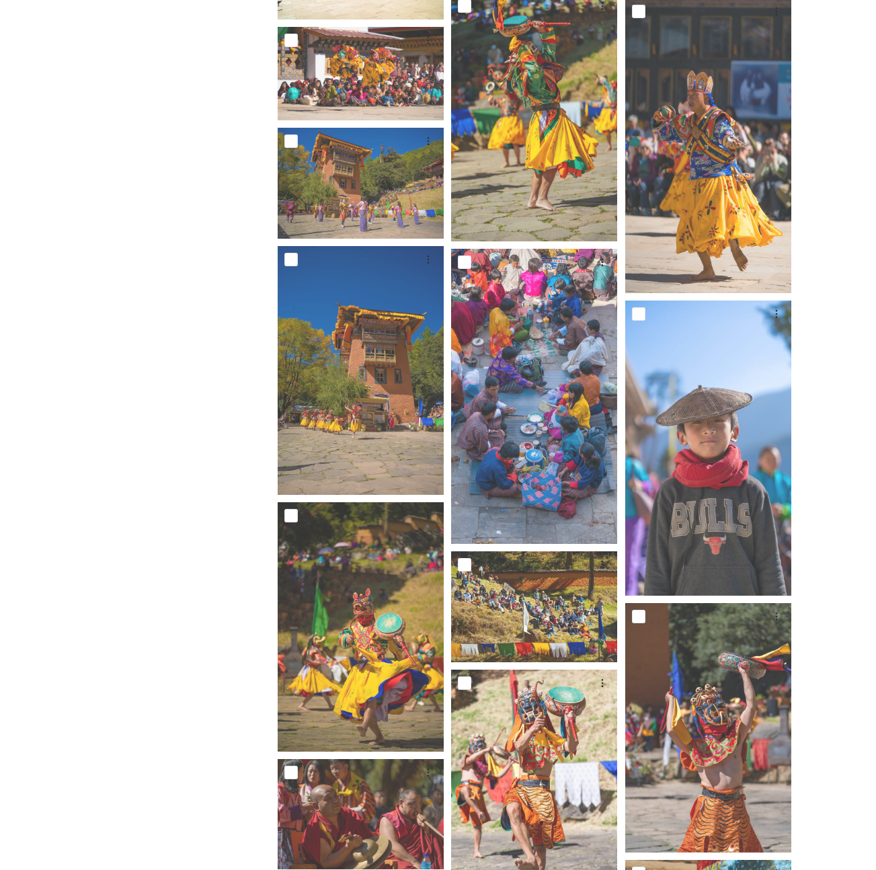
scroll to position [2193, 0]
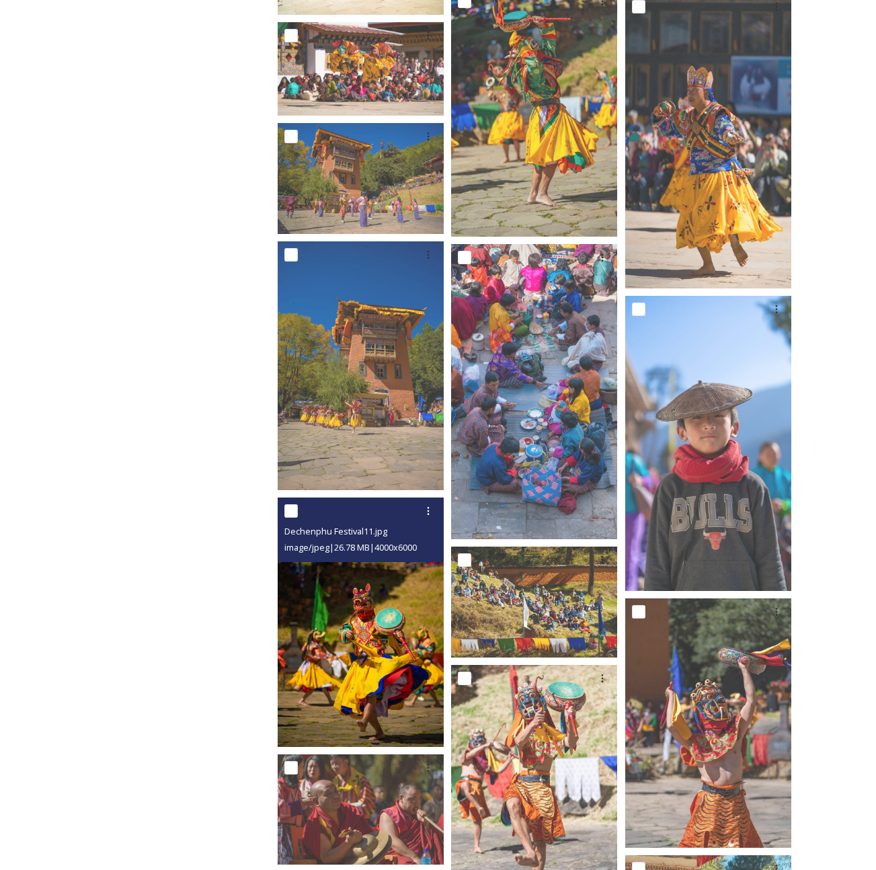
click at [376, 655] on img at bounding box center [361, 623] width 166 height 250
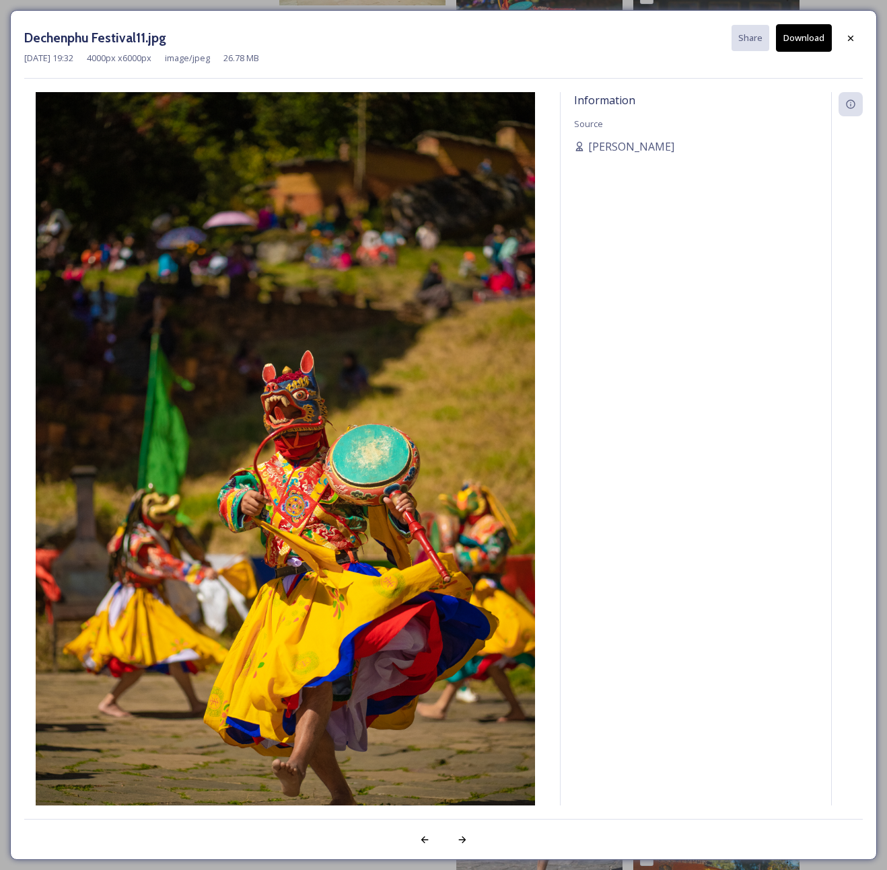
click at [808, 42] on button "Download" at bounding box center [804, 38] width 56 height 28
click at [857, 41] on div at bounding box center [850, 38] width 24 height 24
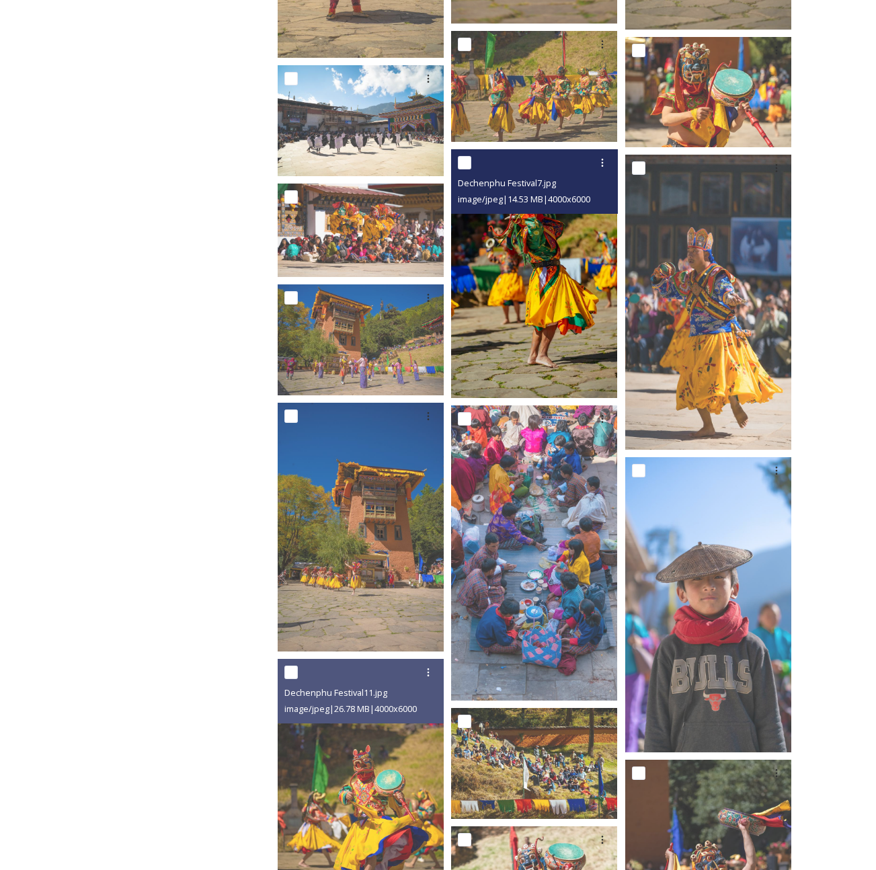
scroll to position [1305, 0]
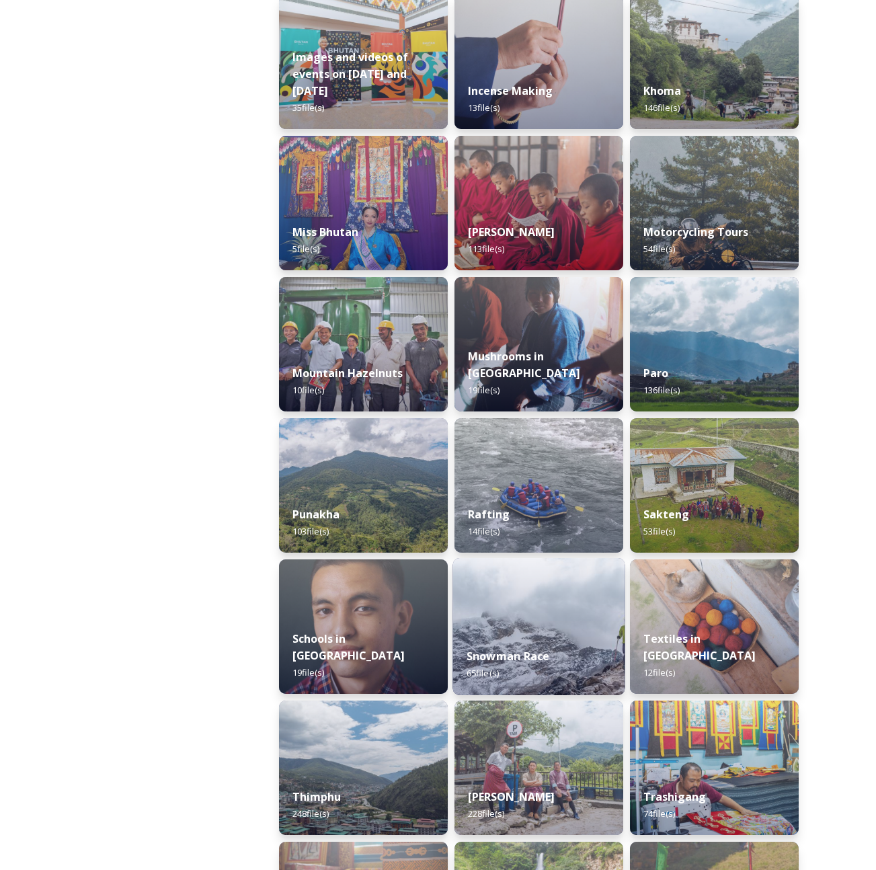
scroll to position [928, 0]
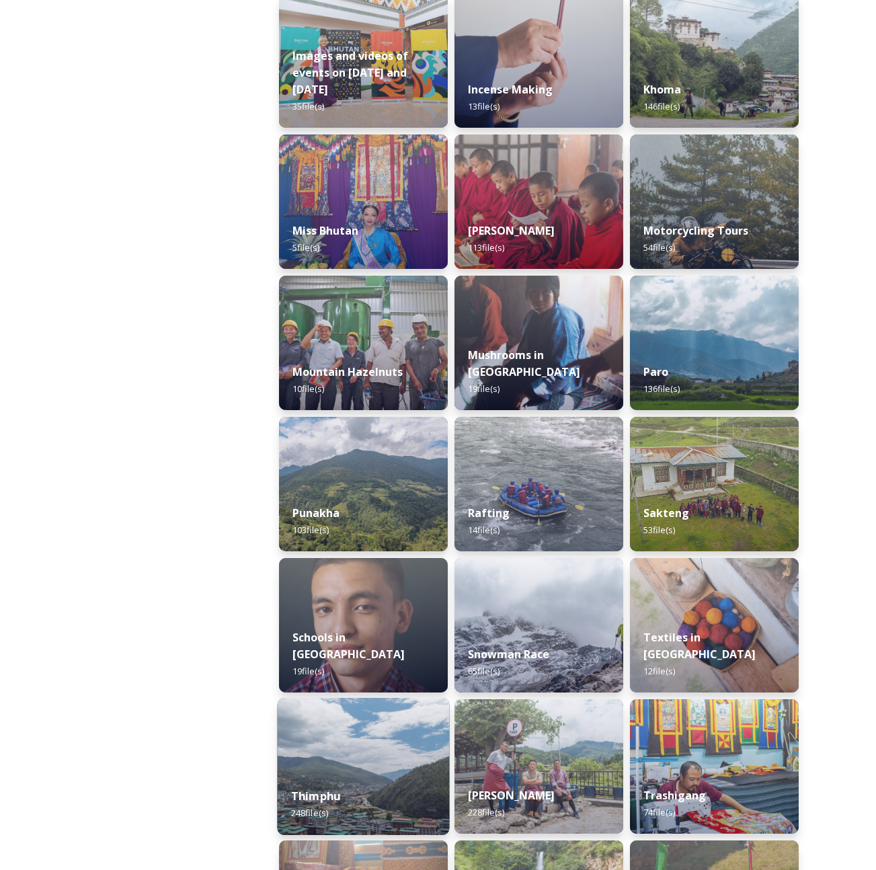
click at [398, 776] on div "Thimphu 248 file(s)" at bounding box center [363, 804] width 172 height 61
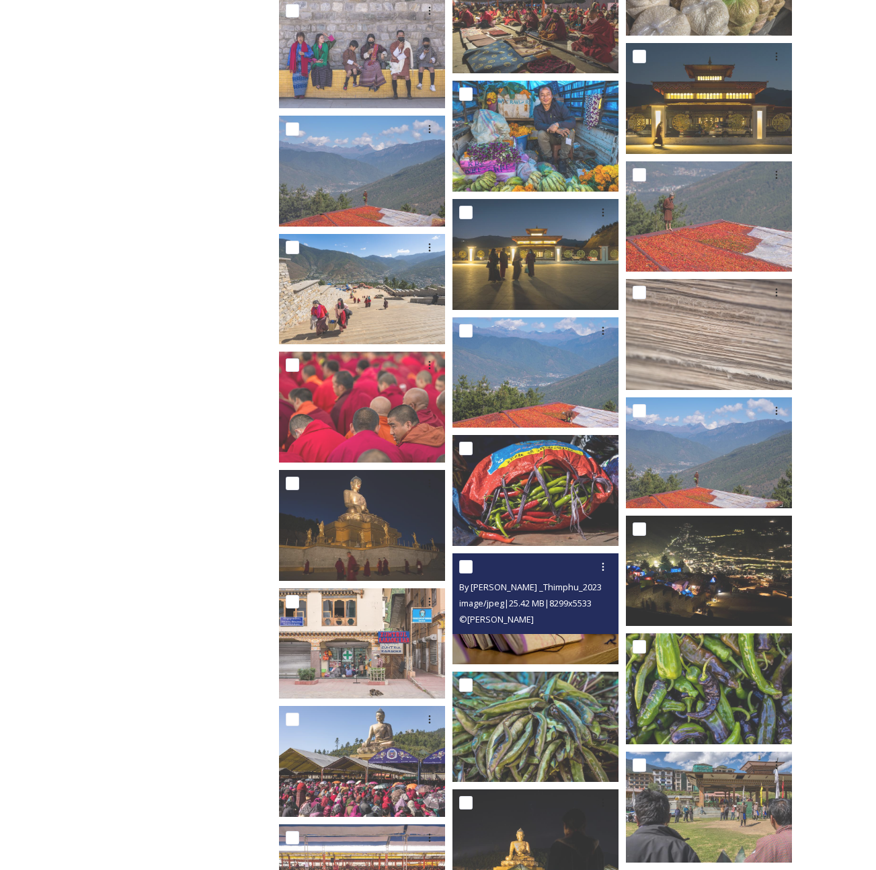
scroll to position [3259, 0]
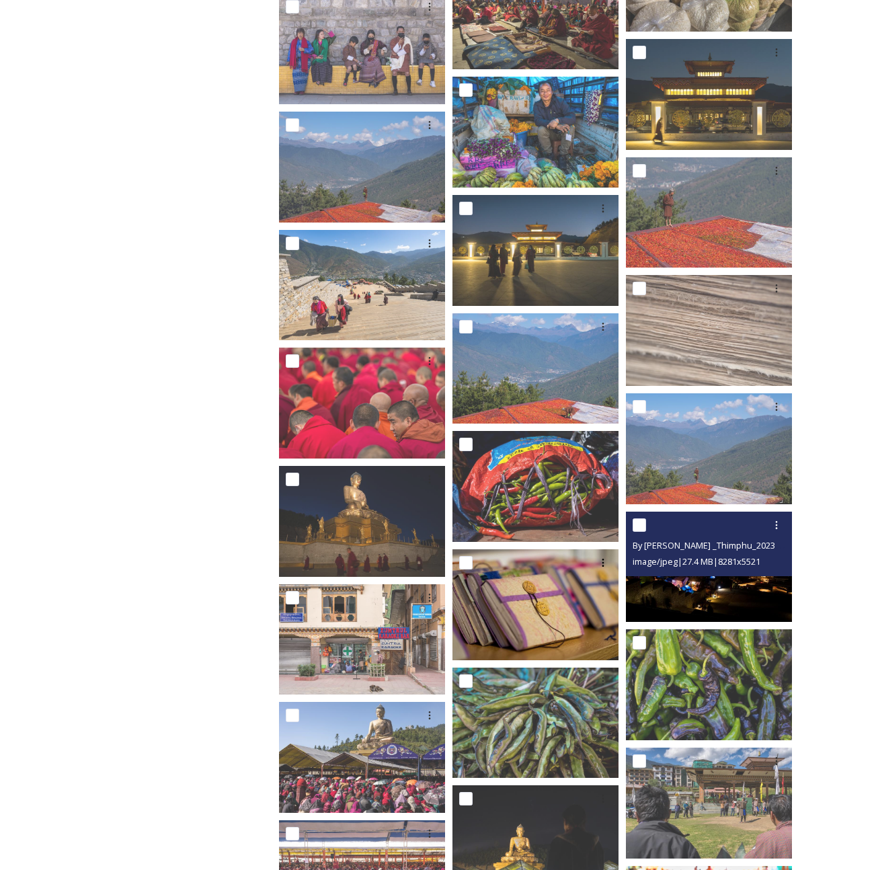
click at [712, 595] on img at bounding box center [709, 567] width 166 height 111
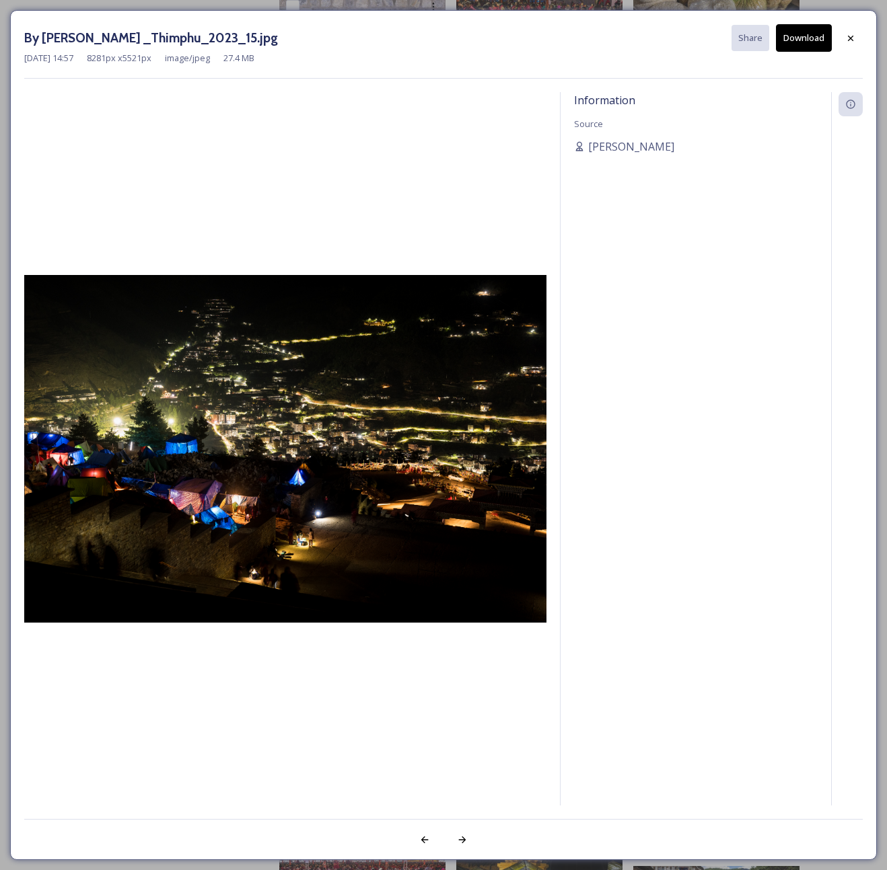
click at [847, 44] on div at bounding box center [850, 38] width 24 height 24
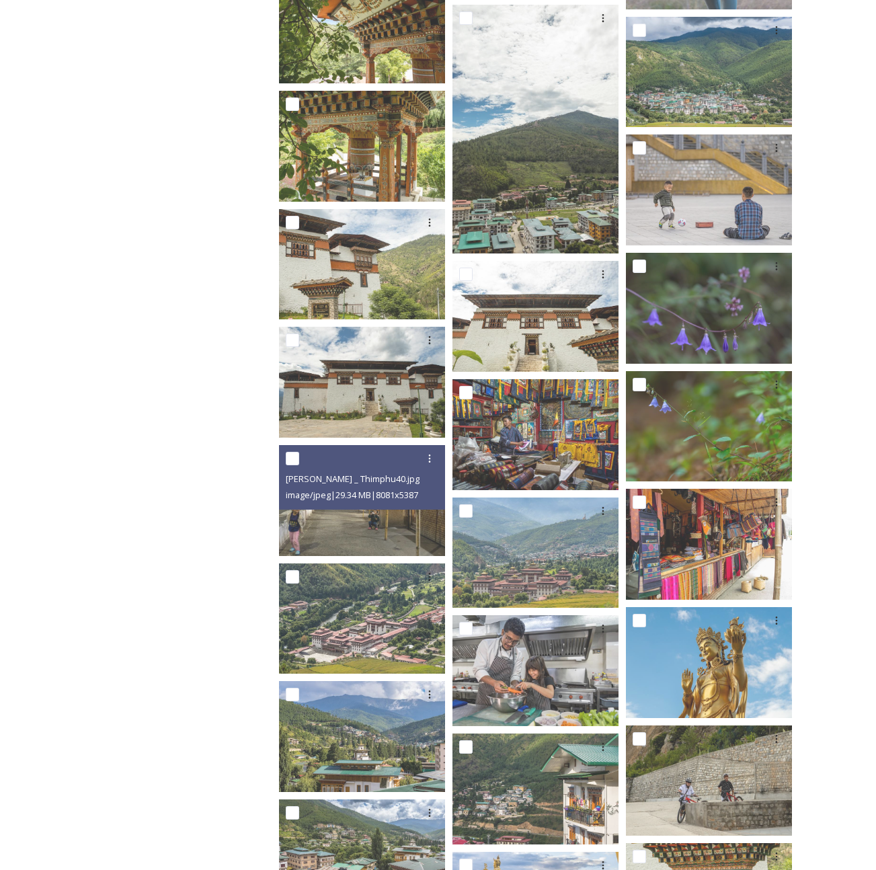
scroll to position [8209, 0]
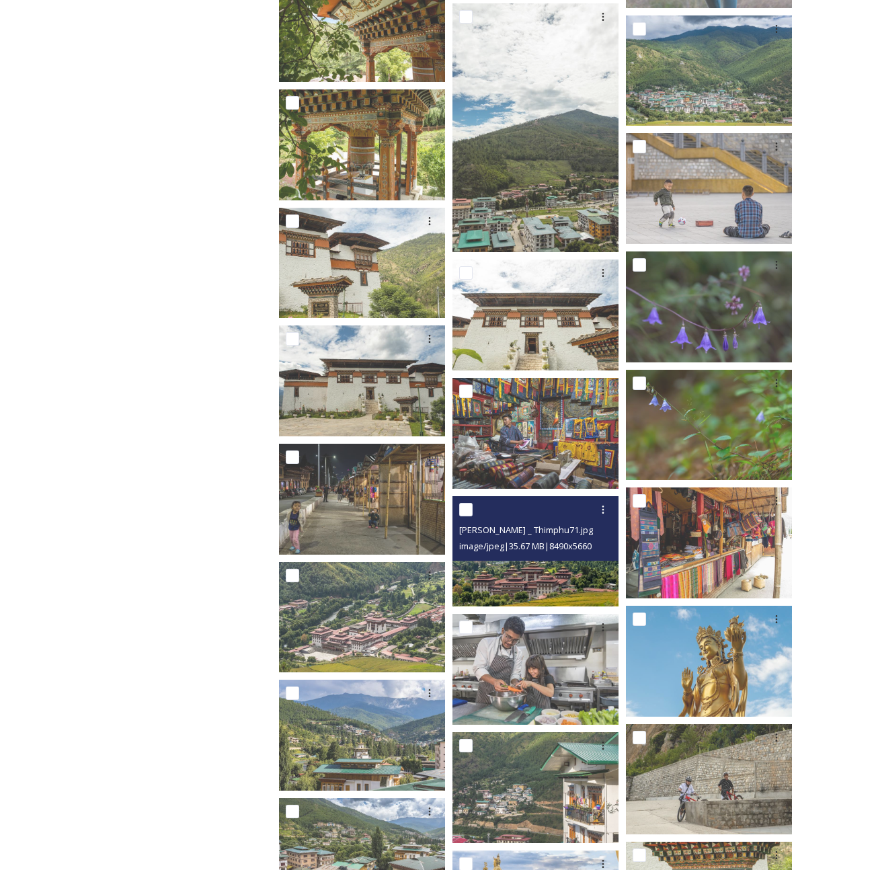
click at [529, 590] on img at bounding box center [536, 551] width 166 height 111
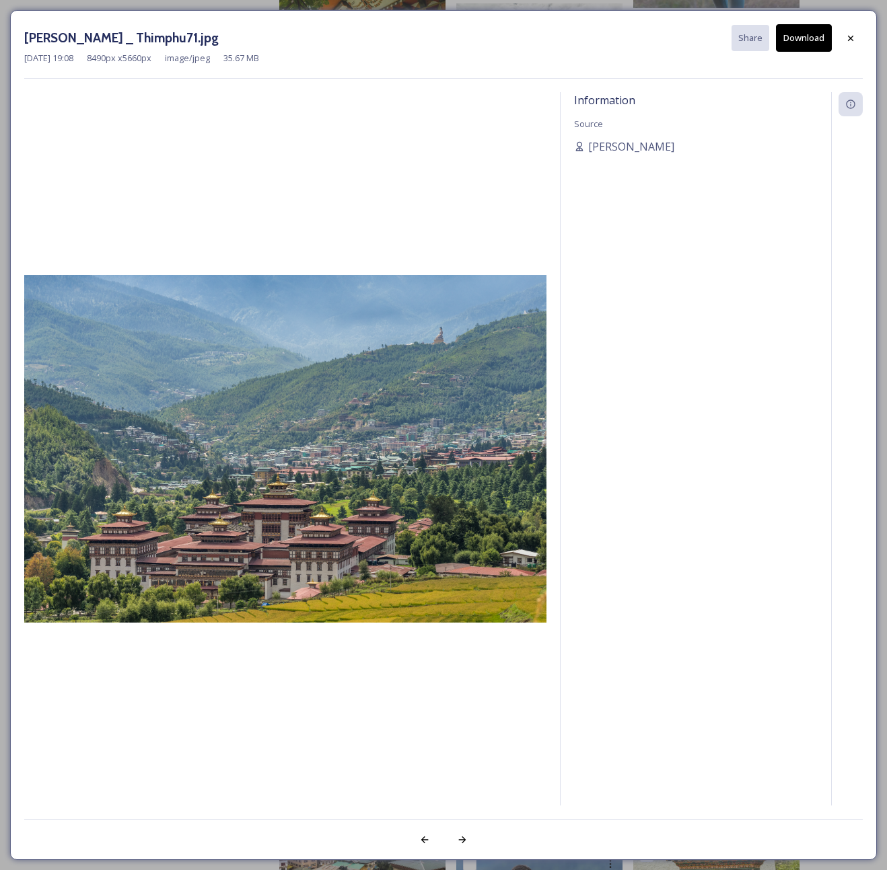
click at [806, 41] on button "Download" at bounding box center [804, 38] width 56 height 28
click at [845, 36] on icon at bounding box center [850, 38] width 11 height 11
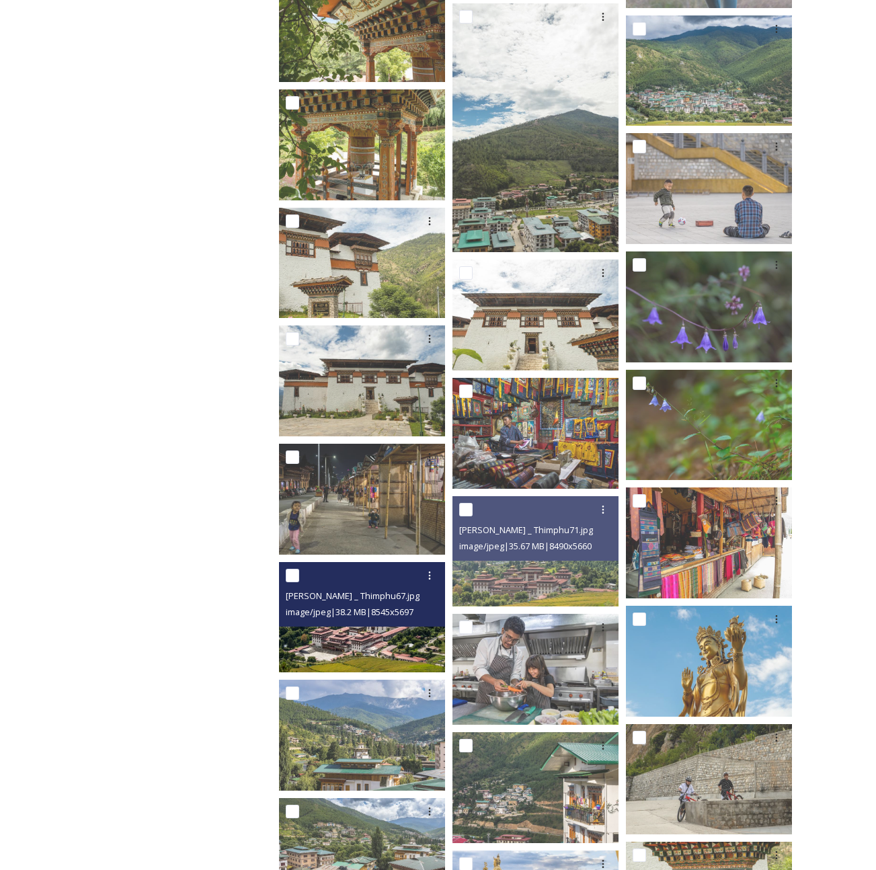
click at [356, 650] on img at bounding box center [362, 617] width 166 height 111
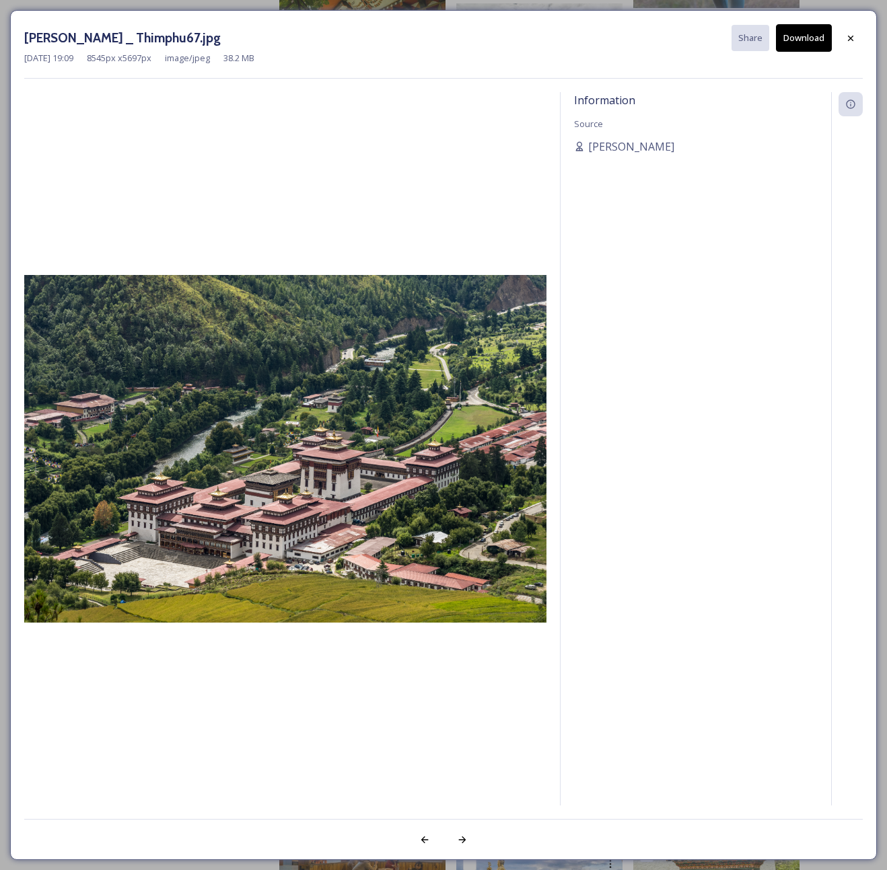
click at [851, 44] on div at bounding box center [850, 38] width 24 height 24
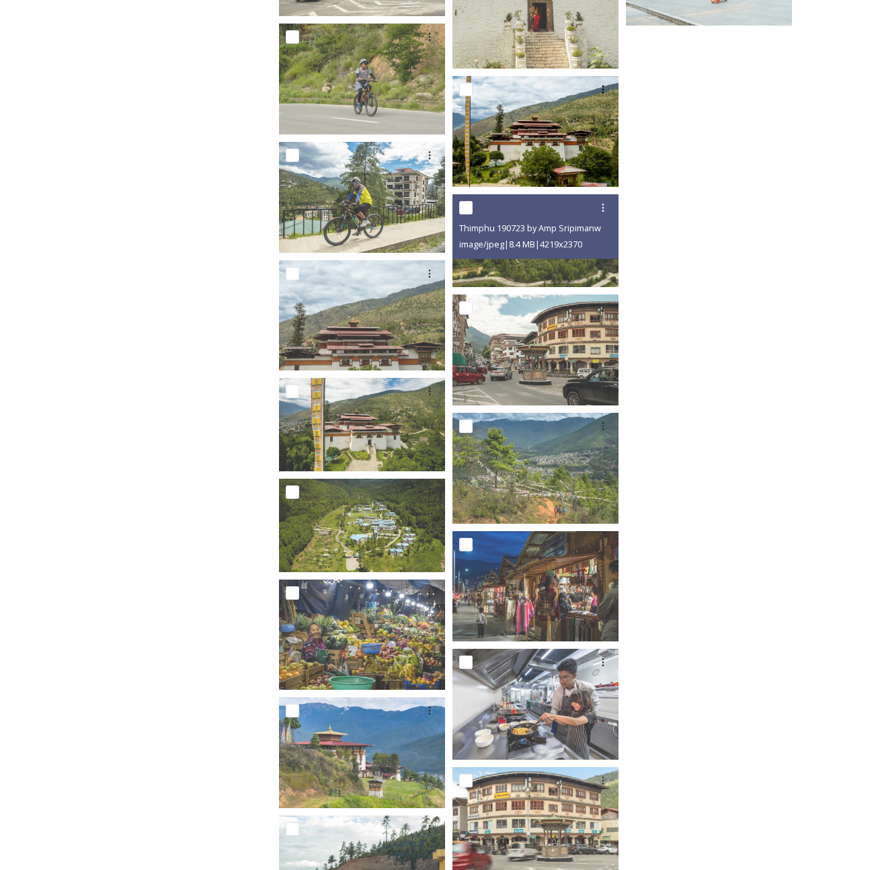
scroll to position [10390, 0]
